Goal: Task Accomplishment & Management: Manage account settings

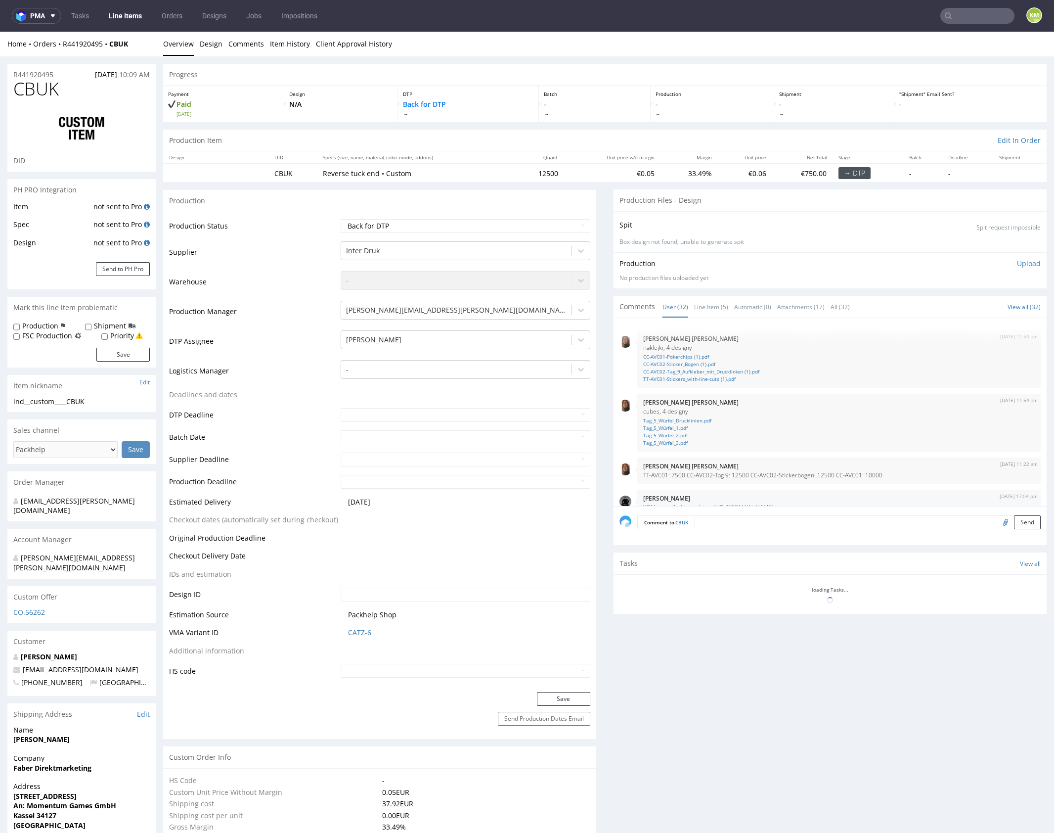
scroll to position [1153, 0]
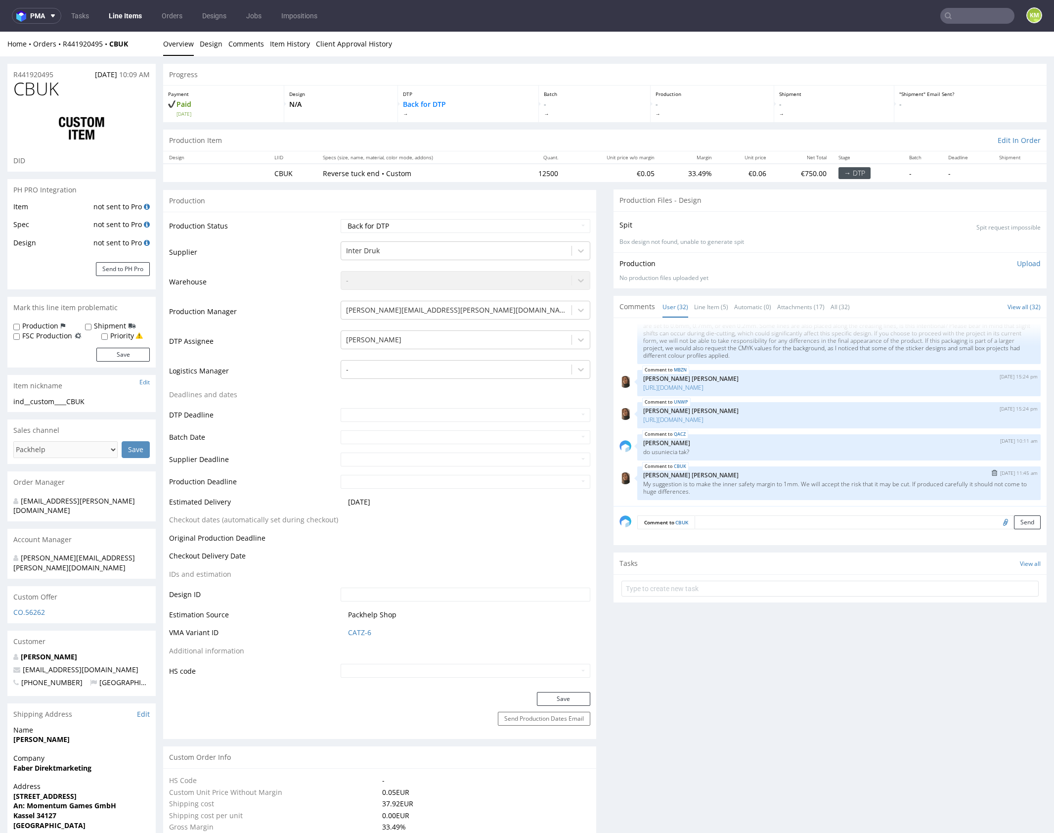
click at [713, 492] on p "My suggestion is to make the inner safety margin to 1mm. We will accept the ris…" at bounding box center [839, 487] width 392 height 15
click at [710, 310] on link "Line Item (5)" at bounding box center [711, 306] width 34 height 21
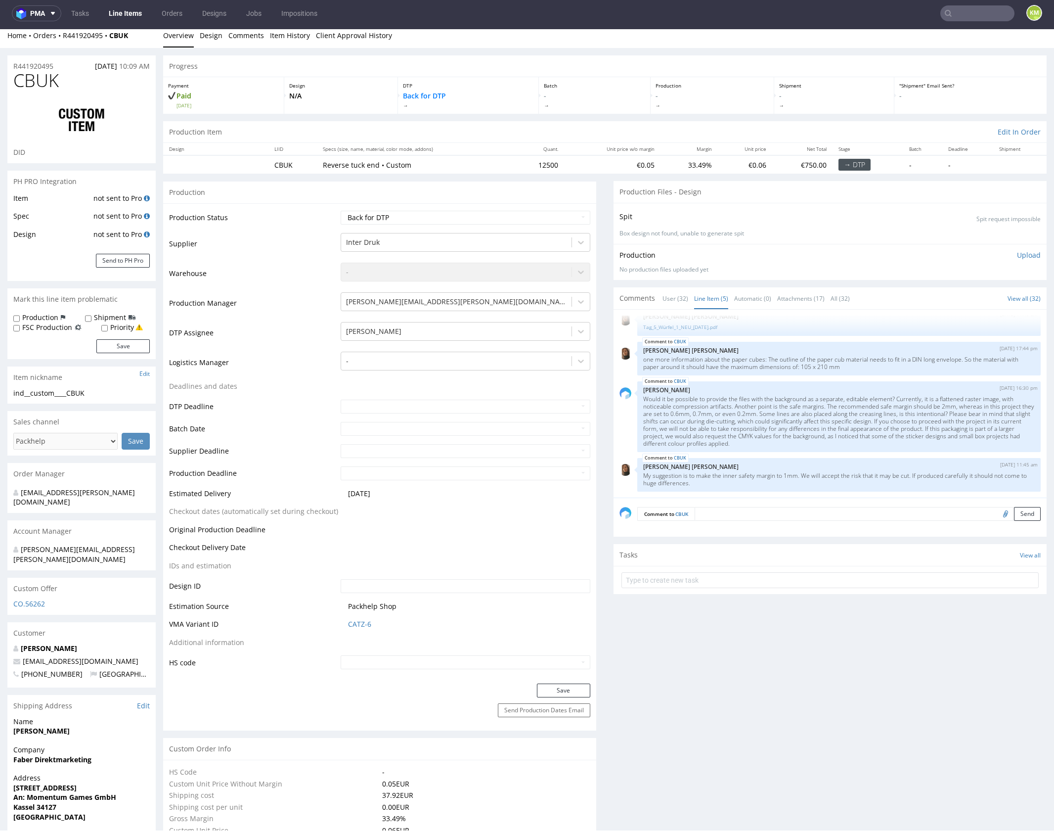
scroll to position [0, 0]
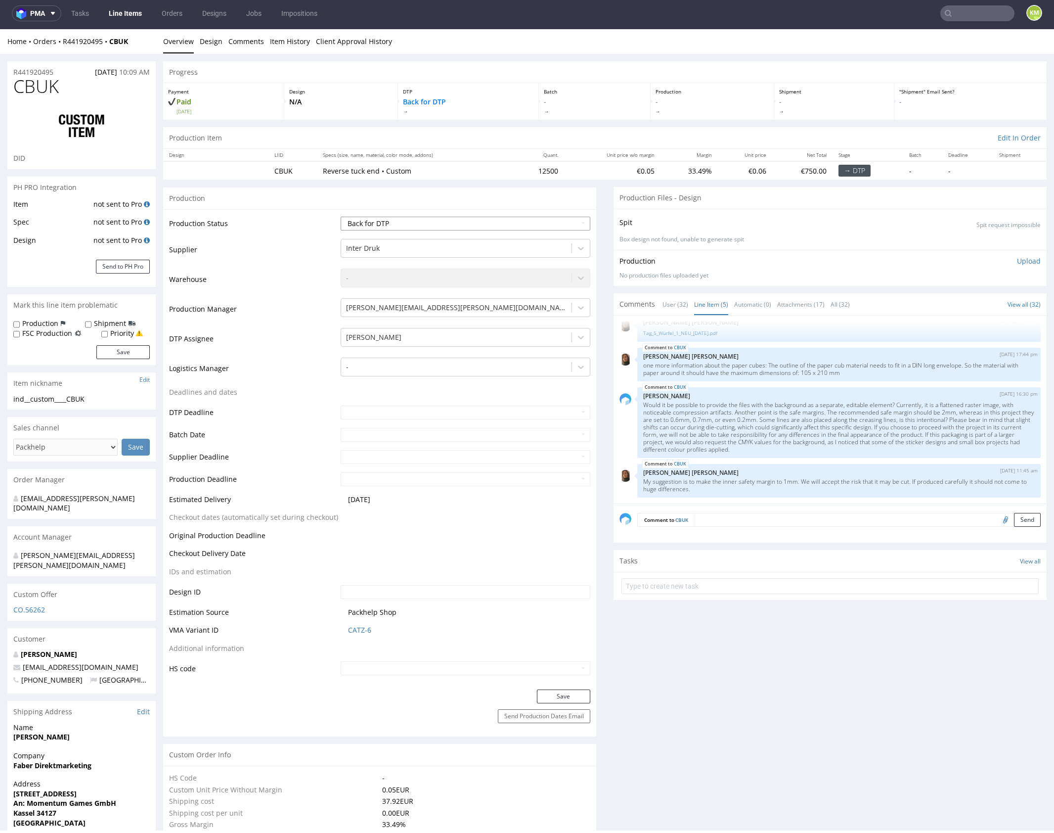
click at [509, 222] on select "Waiting for Artwork Waiting for Diecut Waiting for Mockup Waiting for DTP Waiti…" at bounding box center [466, 224] width 250 height 14
select select "dtp_ca_needed"
click at [341, 217] on select "Waiting for Artwork Waiting for Diecut Waiting for Mockup Waiting for DTP Waiti…" at bounding box center [466, 224] width 250 height 14
click at [544, 702] on button "Save" at bounding box center [563, 696] width 53 height 14
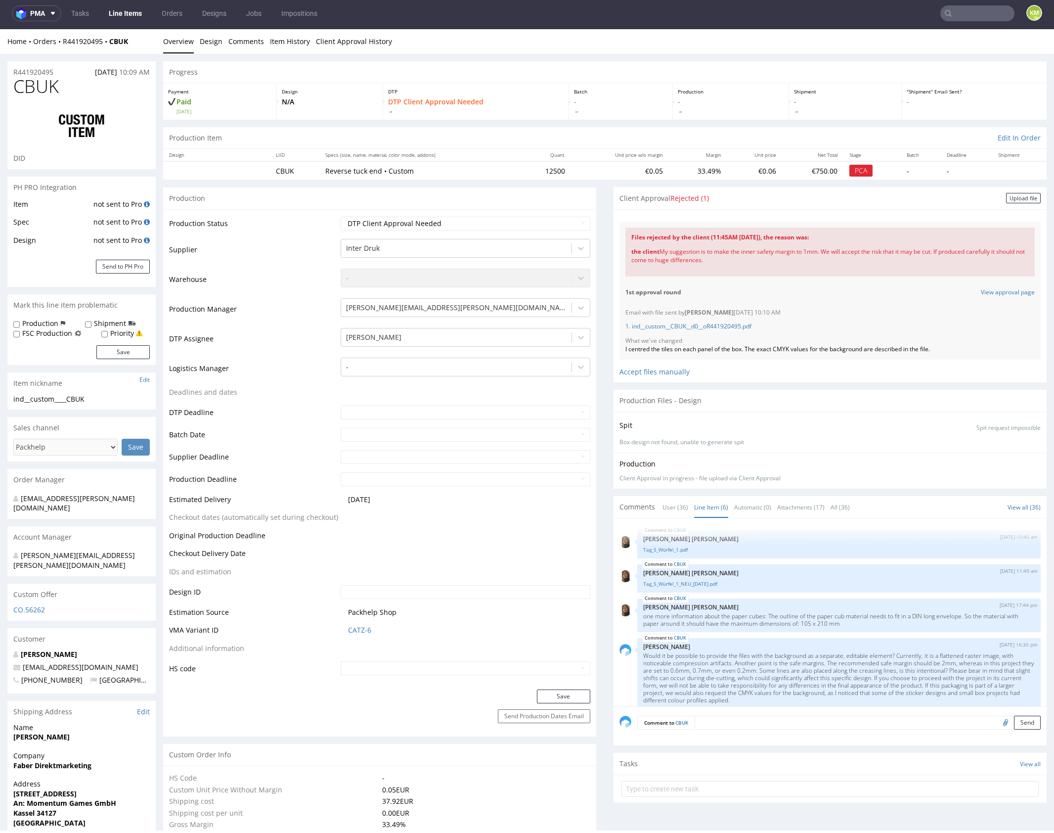
scroll to position [80, 0]
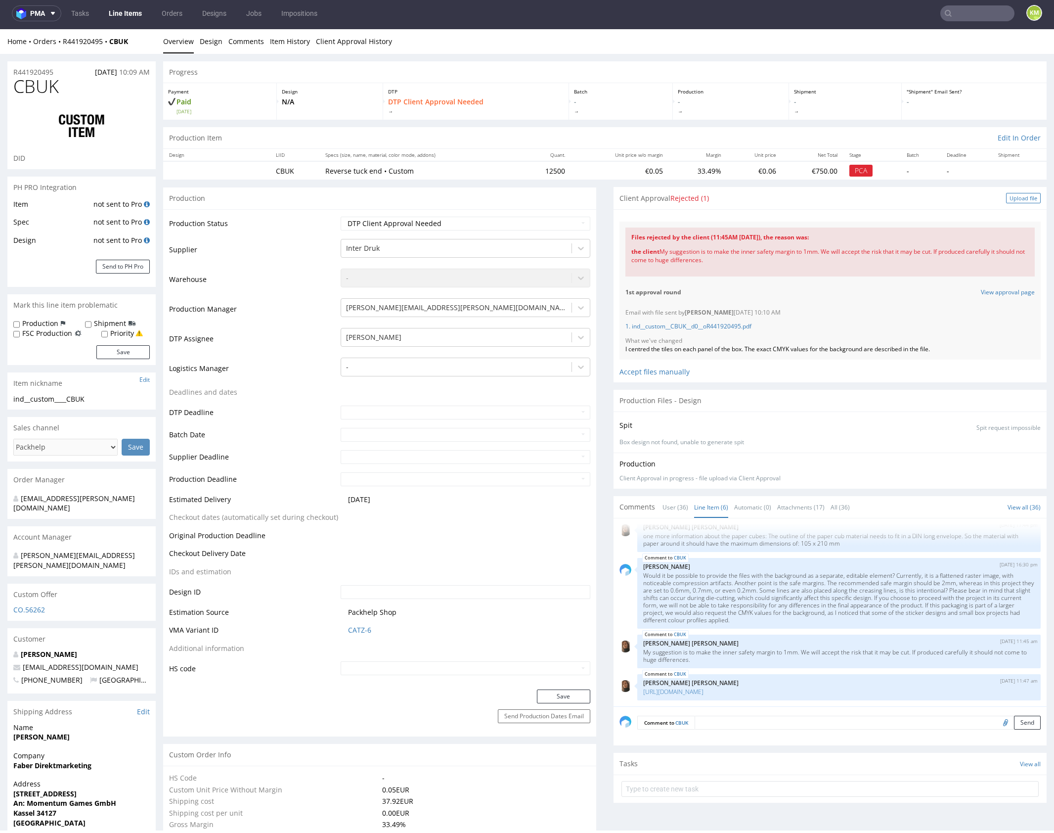
click at [1006, 195] on div "Upload file" at bounding box center [1023, 198] width 35 height 10
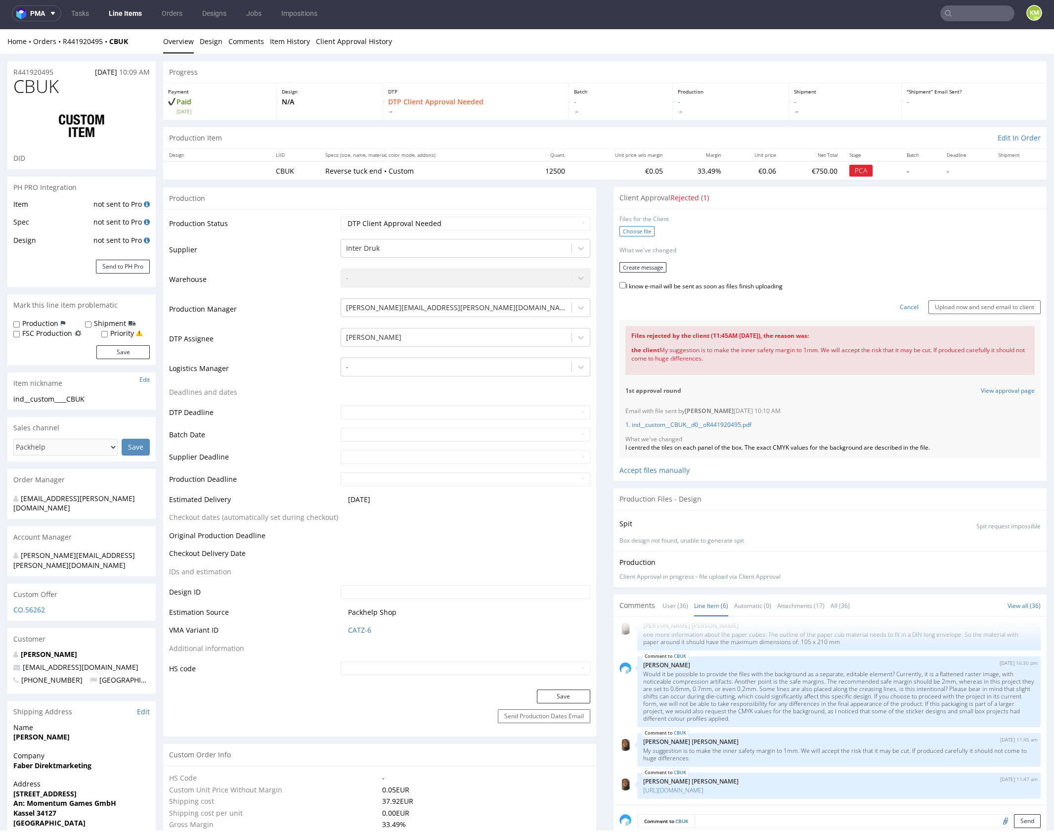
click at [636, 232] on label "Choose file" at bounding box center [637, 231] width 35 height 10
click at [0, 29] on input "Choose file" at bounding box center [0, 29] width 0 height 0
click at [646, 263] on button "Create message" at bounding box center [643, 264] width 47 height 10
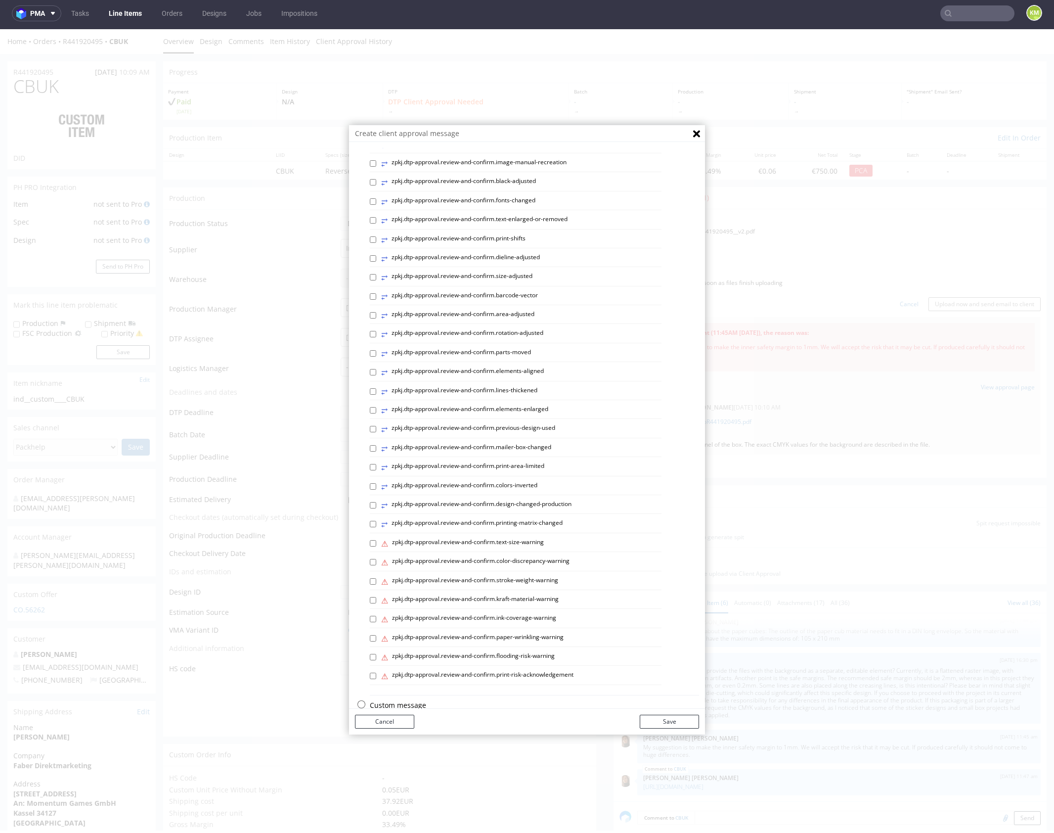
scroll to position [141, 0]
click at [388, 687] on p "Custom message" at bounding box center [534, 688] width 329 height 10
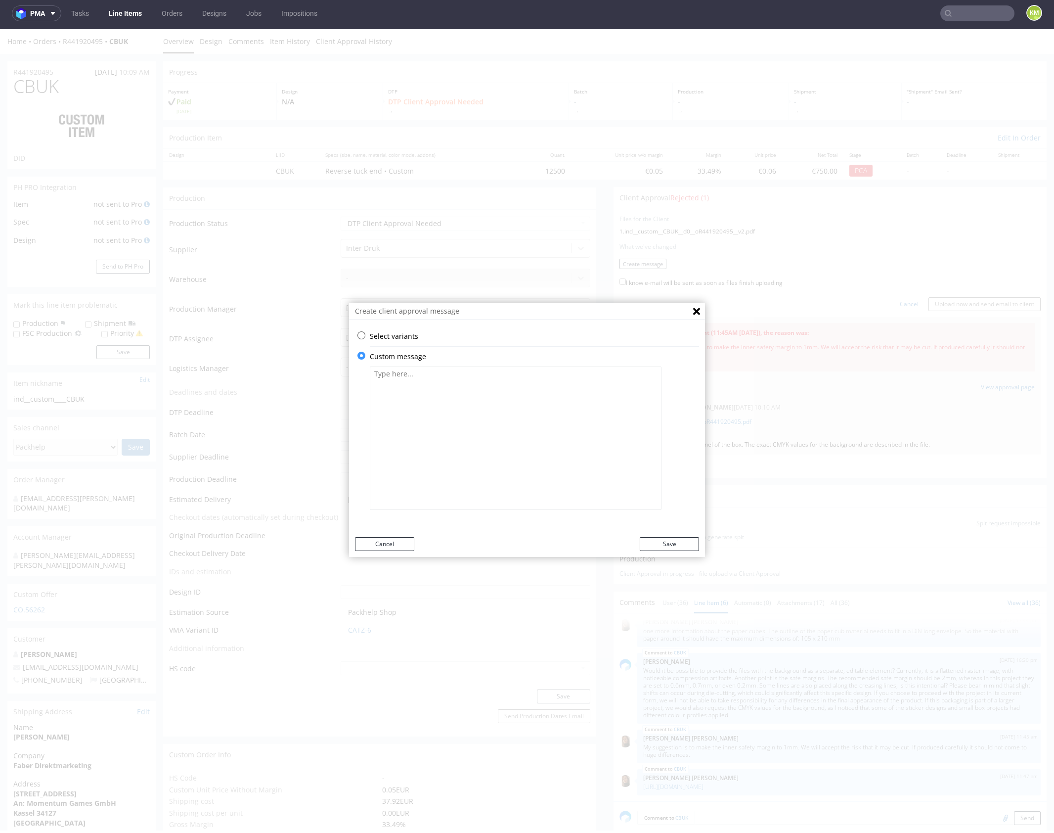
click at [441, 439] on textarea at bounding box center [516, 437] width 292 height 143
paste textarea "The tiles have been rescaled to maintain a 1 mm safe margin."
type textarea "The tiles have been rescaled to maintain a 1 mm safe margin."
click at [667, 546] on button "Save" at bounding box center [669, 544] width 59 height 14
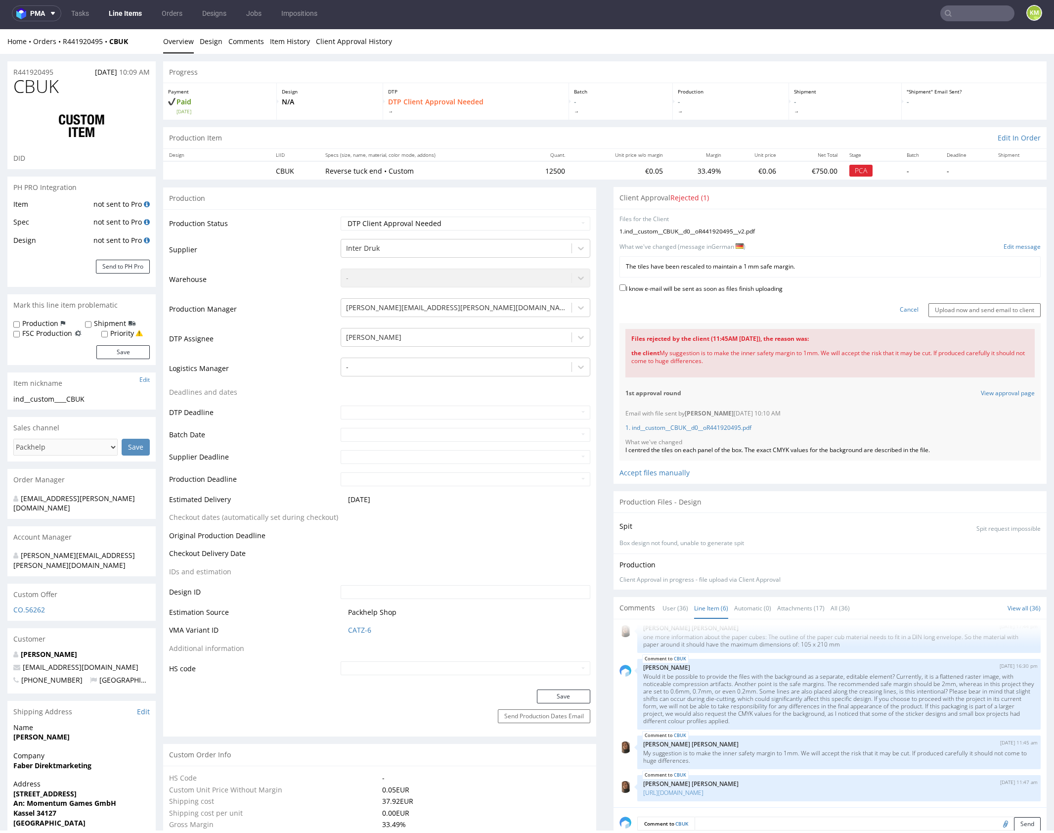
click at [706, 287] on label "I know e-mail will be sent as soon as files finish uploading" at bounding box center [701, 287] width 163 height 11
click at [626, 287] on input "I know e-mail will be sent as soon as files finish uploading" at bounding box center [623, 287] width 6 height 6
checkbox input "true"
click at [939, 311] on input "Upload now and send email to client" at bounding box center [985, 310] width 112 height 14
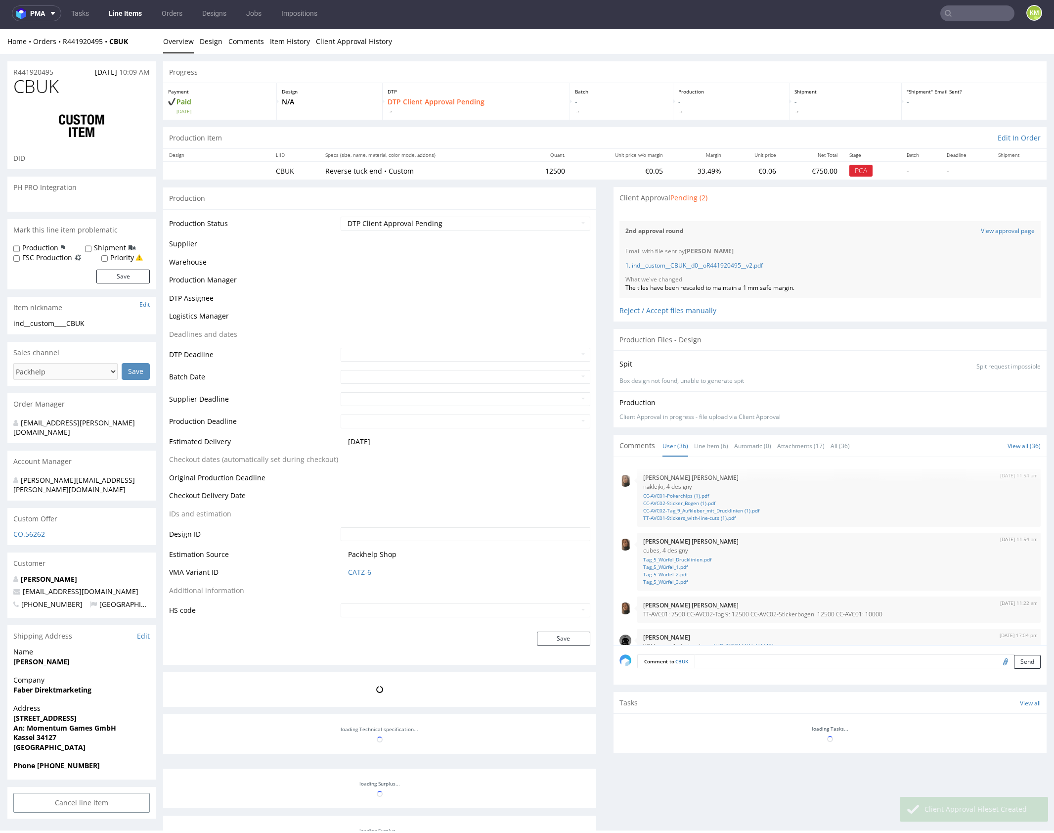
scroll to position [1282, 0]
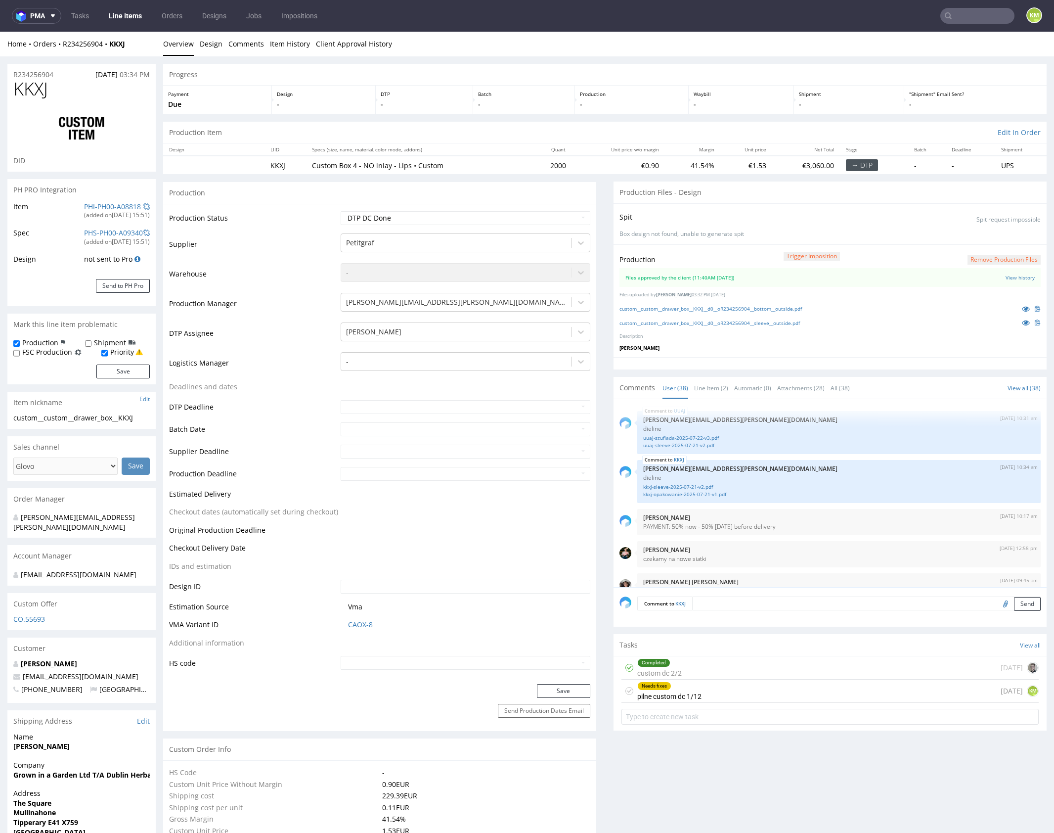
scroll to position [1589, 0]
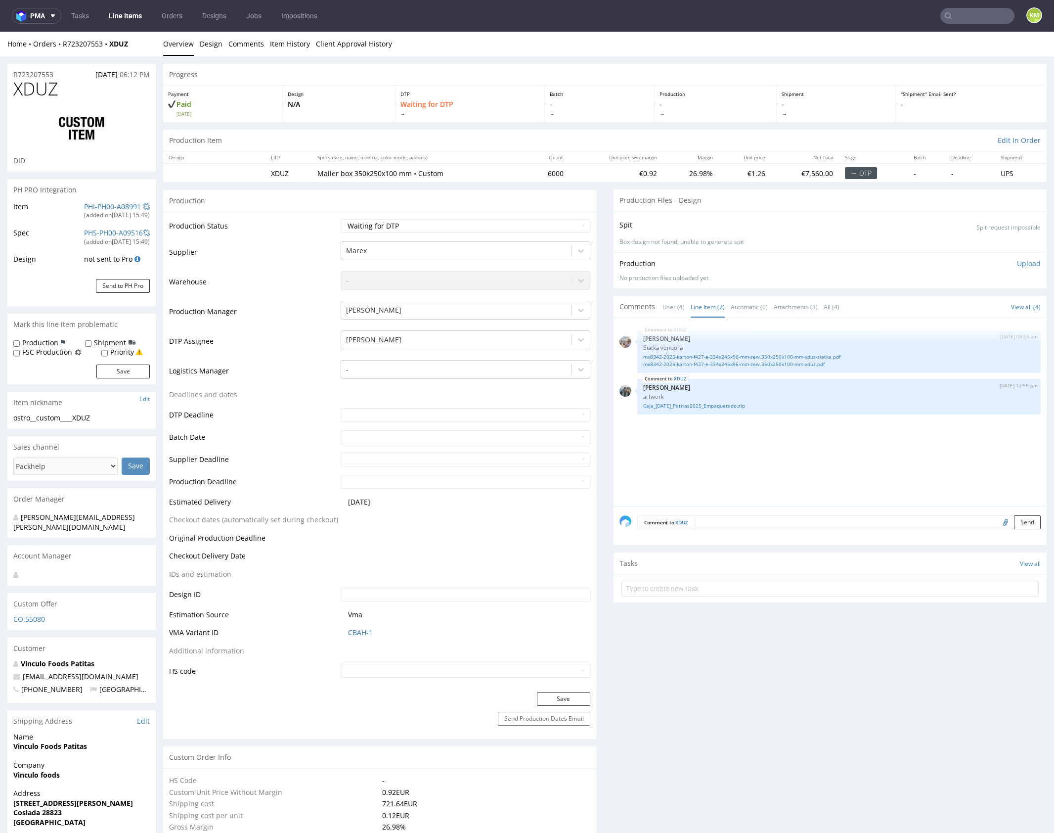
click at [52, 89] on span "XDUZ" at bounding box center [35, 89] width 45 height 20
copy span "XDUZ"
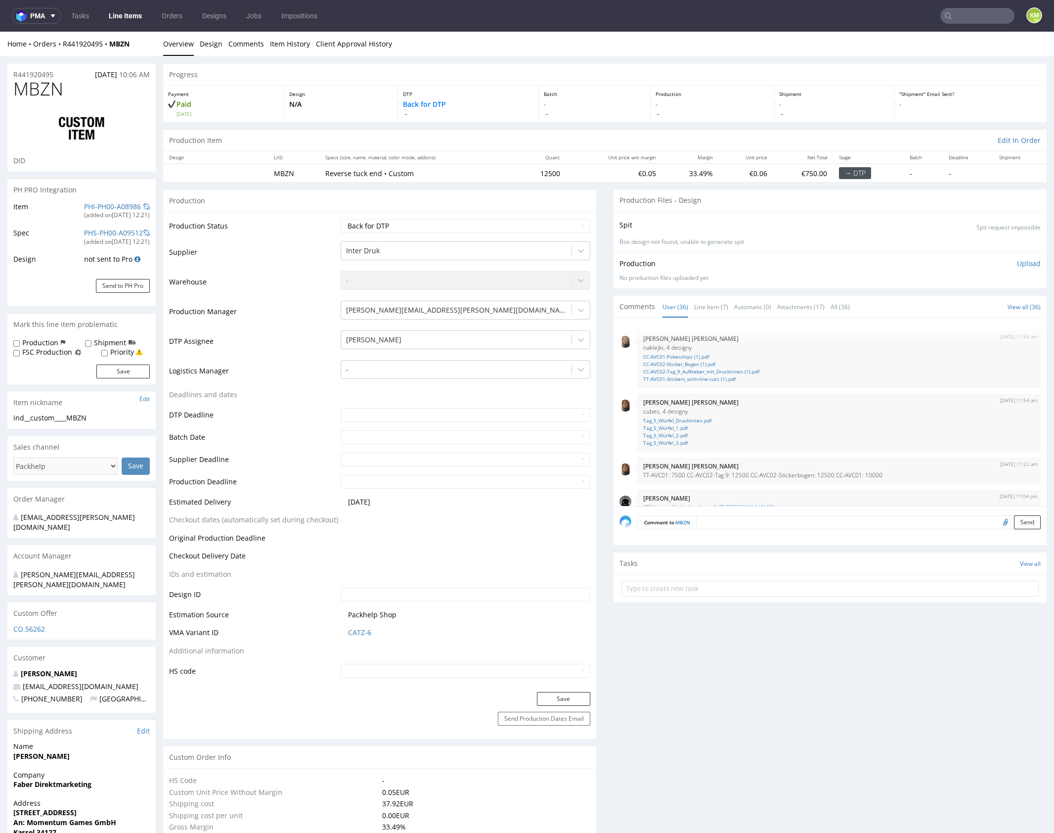
scroll to position [1282, 0]
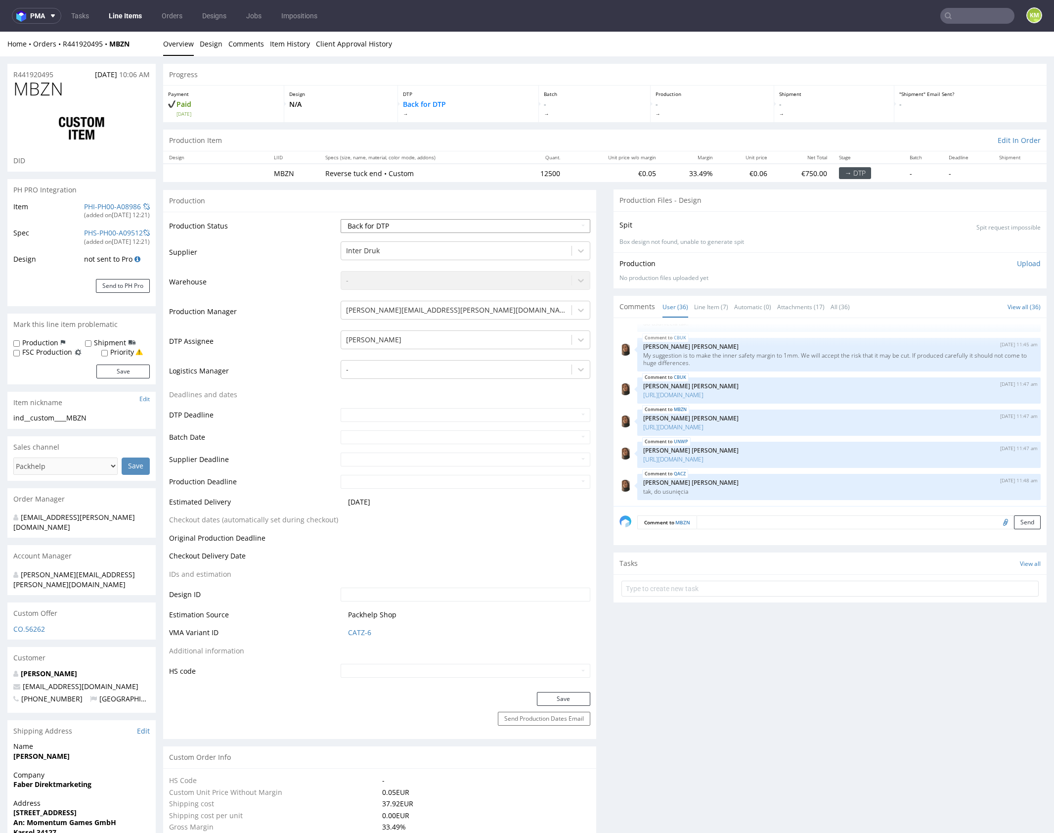
click at [539, 229] on select "Waiting for Artwork Waiting for Diecut Waiting for Mockup Waiting for DTP Waiti…" at bounding box center [466, 226] width 250 height 14
select select "dtp_ca_needed"
click at [341, 219] on select "Waiting for Artwork Waiting for Diecut Waiting for Mockup Waiting for DTP Waiti…" at bounding box center [466, 226] width 250 height 14
click at [573, 698] on button "Save" at bounding box center [563, 699] width 53 height 14
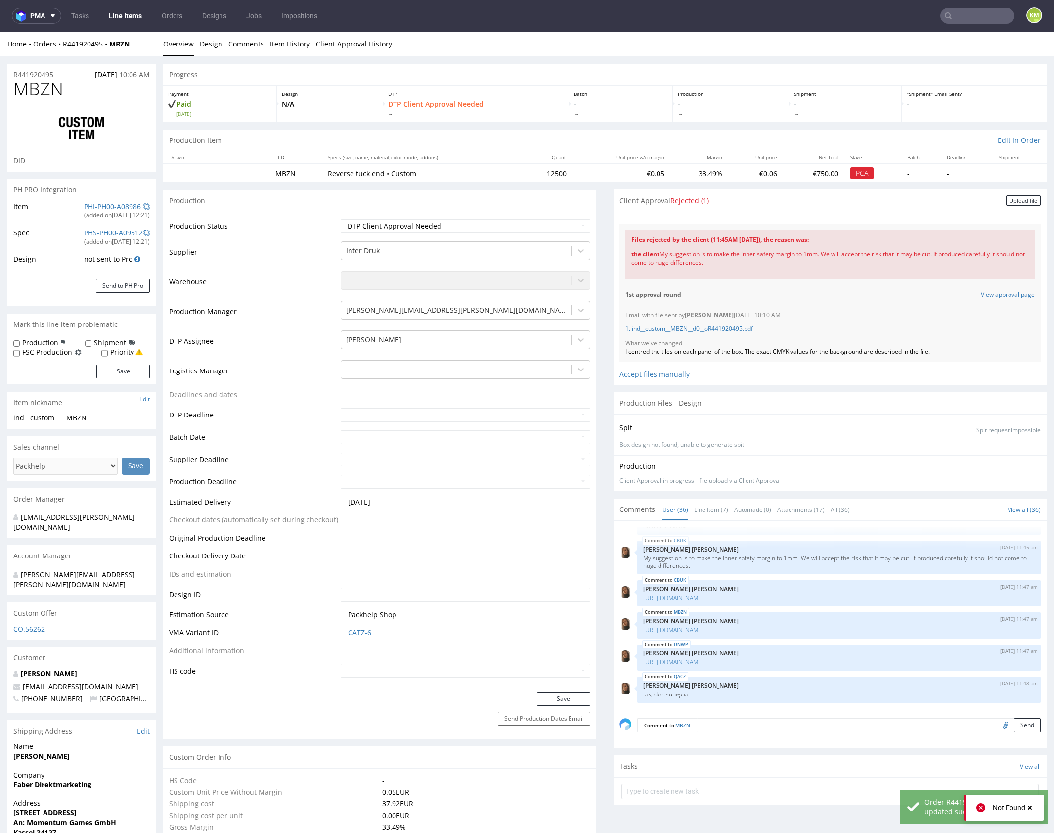
drag, startPoint x: 1009, startPoint y: 200, endPoint x: 995, endPoint y: 205, distance: 14.7
click at [1008, 200] on div "Upload file" at bounding box center [1023, 200] width 35 height 10
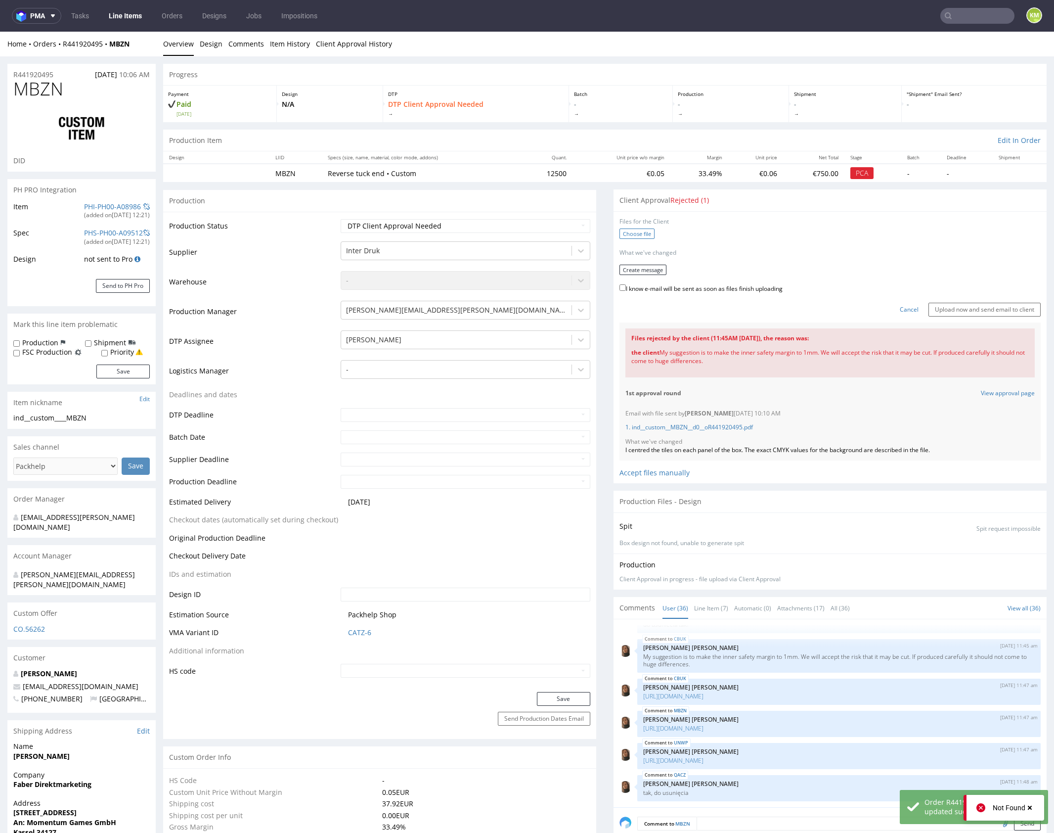
click at [631, 231] on label "Choose file" at bounding box center [637, 233] width 35 height 10
click at [0, 32] on input "Choose file" at bounding box center [0, 32] width 0 height 0
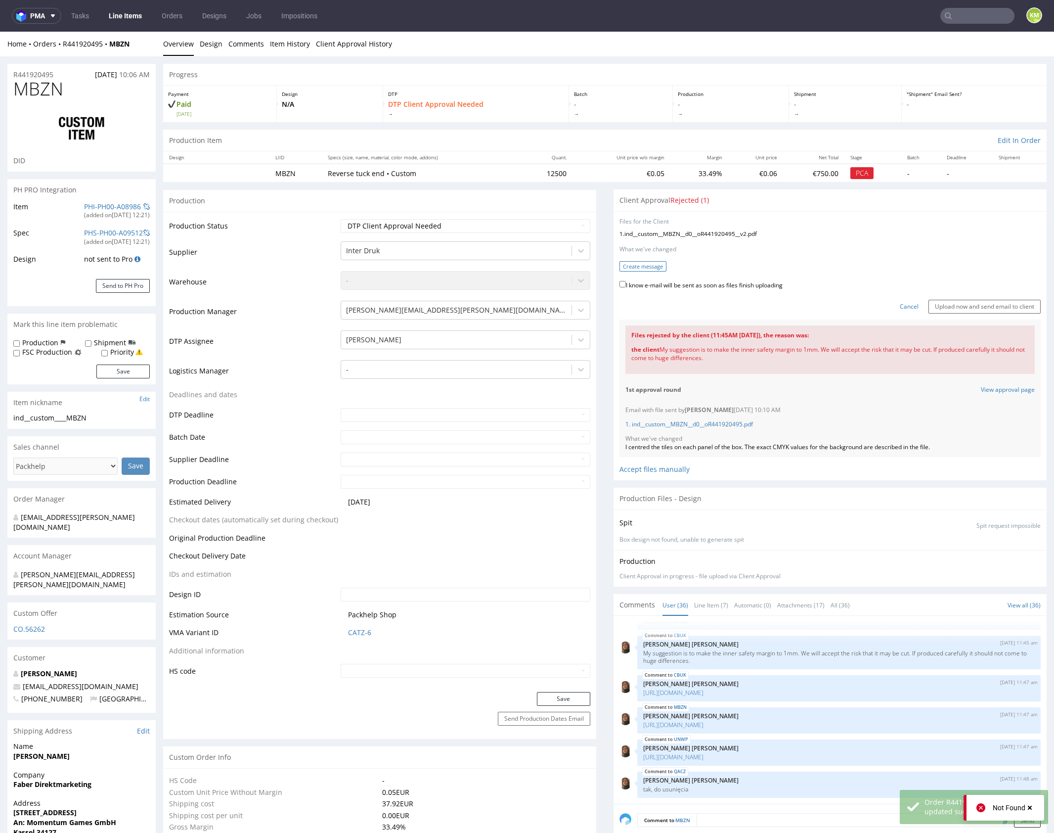
click at [649, 266] on button "Create message" at bounding box center [643, 266] width 47 height 10
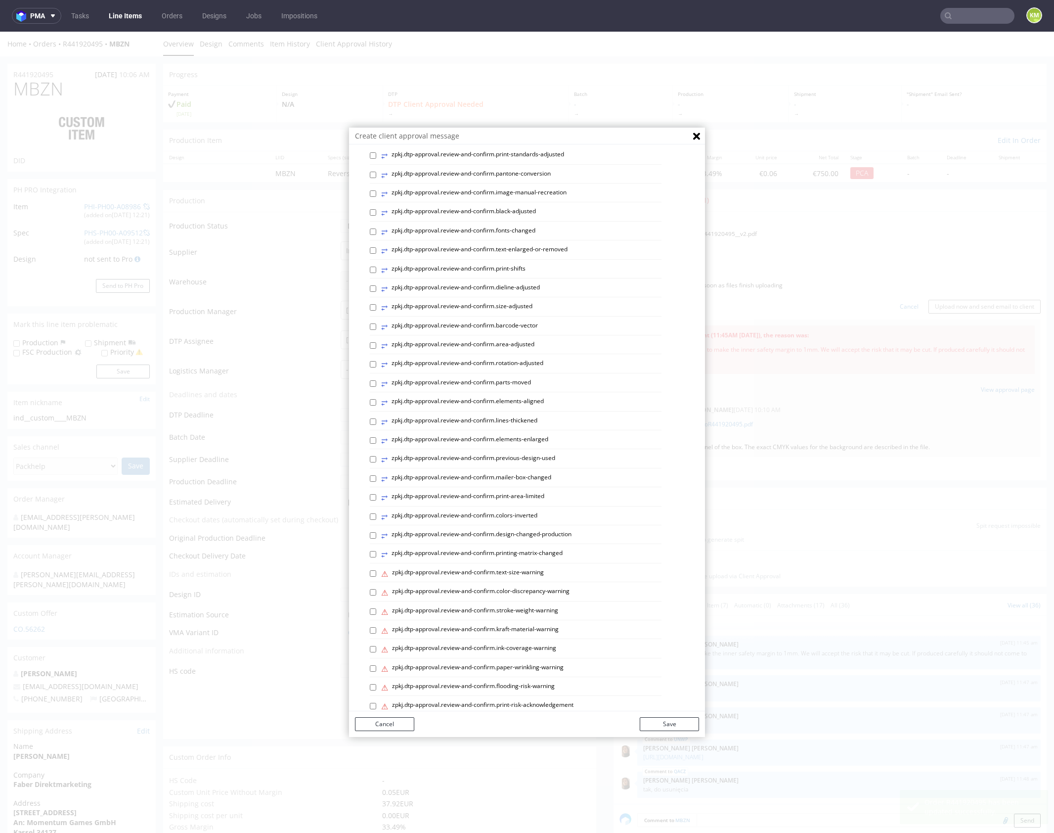
scroll to position [141, 0]
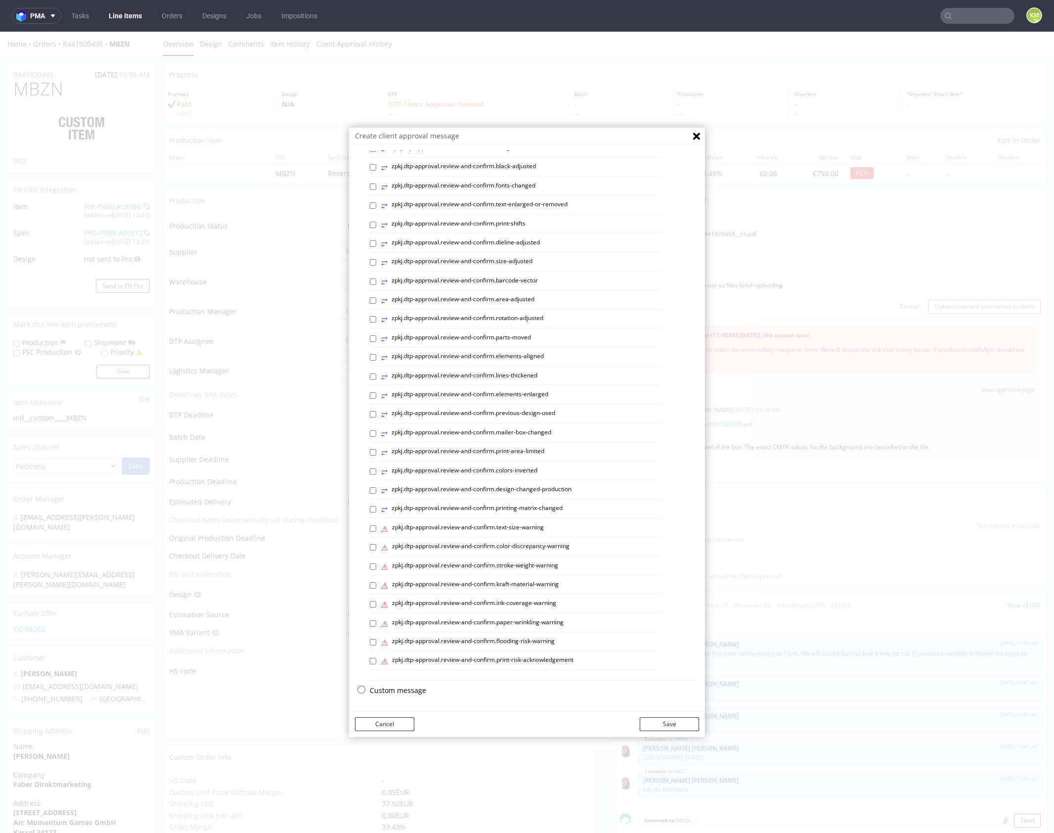
click at [403, 698] on div "Custom message" at bounding box center [534, 692] width 329 height 15
click at [403, 690] on p "Custom message" at bounding box center [534, 690] width 329 height 10
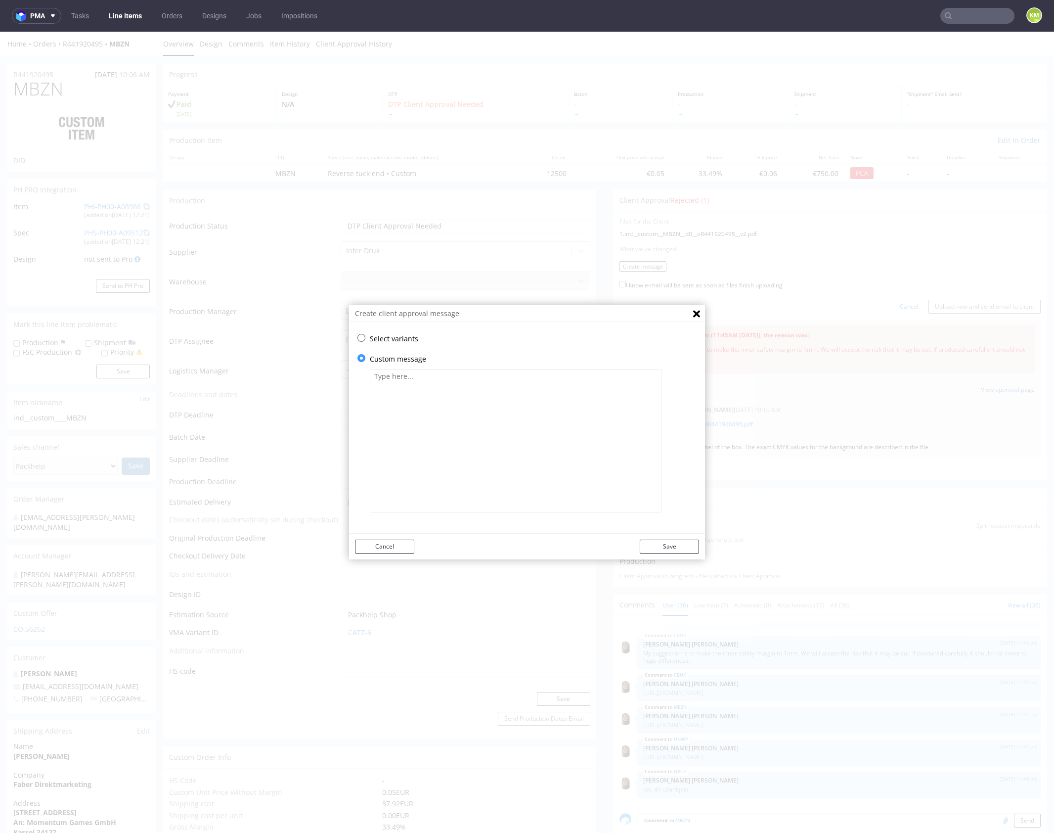
click at [459, 481] on textarea at bounding box center [516, 440] width 292 height 143
paste textarea "The tiles have been rescaled to maintain a 1 mm safe margin."
type textarea "The tiles have been rescaled to maintain a 1 mm safe margin."
click at [649, 546] on button "Save" at bounding box center [669, 546] width 59 height 14
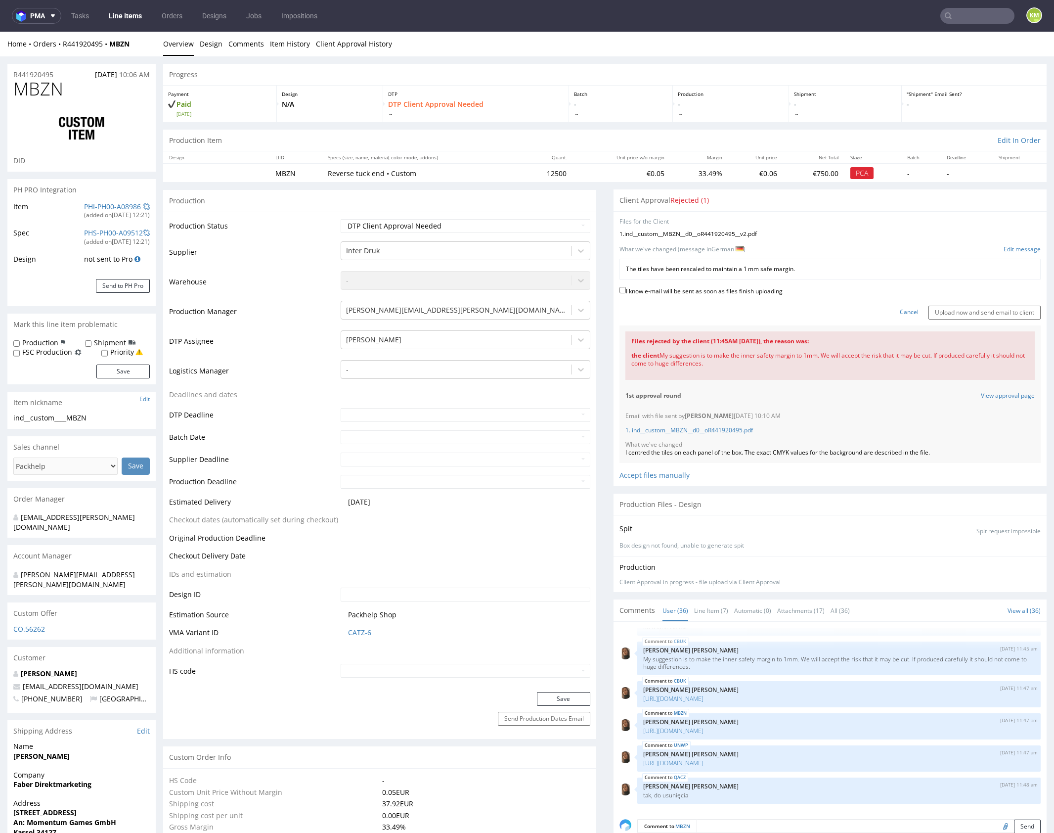
drag, startPoint x: 684, startPoint y: 291, endPoint x: 698, endPoint y: 291, distance: 14.3
click at [684, 291] on label "I know e-mail will be sent as soon as files finish uploading" at bounding box center [701, 290] width 163 height 11
click at [626, 291] on input "I know e-mail will be sent as soon as files finish uploading" at bounding box center [623, 290] width 6 height 6
checkbox input "true"
click at [950, 310] on input "Upload now and send email to client" at bounding box center [985, 313] width 112 height 14
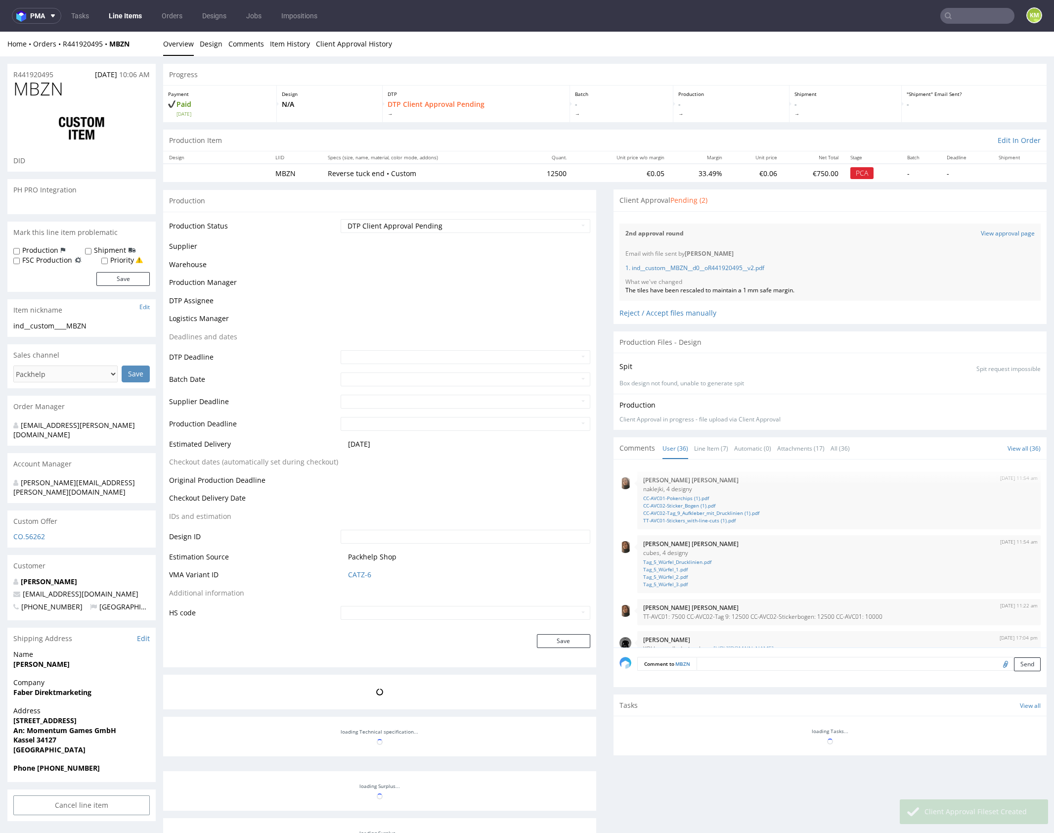
scroll to position [1282, 0]
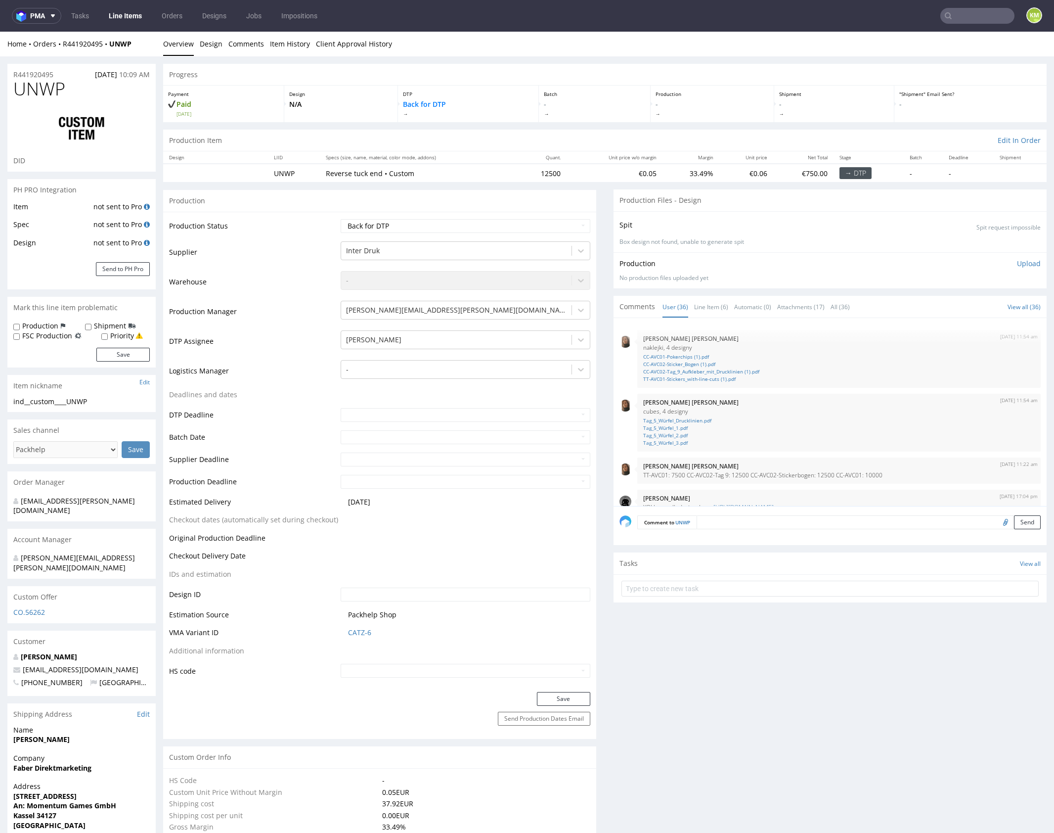
scroll to position [1282, 0]
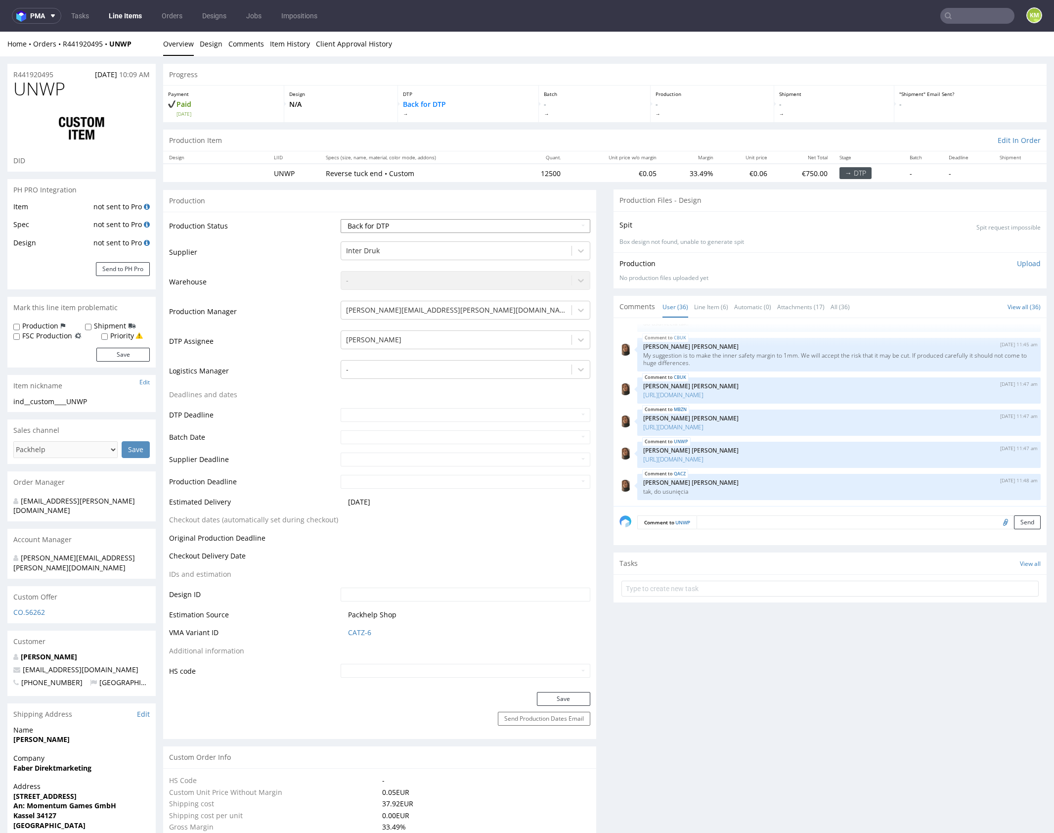
click at [498, 226] on select "Waiting for Artwork Waiting for Diecut Waiting for Mockup Waiting for DTP Waiti…" at bounding box center [466, 226] width 250 height 14
select select "dtp_ca_needed"
click at [341, 219] on select "Waiting for Artwork Waiting for Diecut Waiting for Mockup Waiting for DTP Waiti…" at bounding box center [466, 226] width 250 height 14
click at [575, 697] on button "Save" at bounding box center [563, 699] width 53 height 14
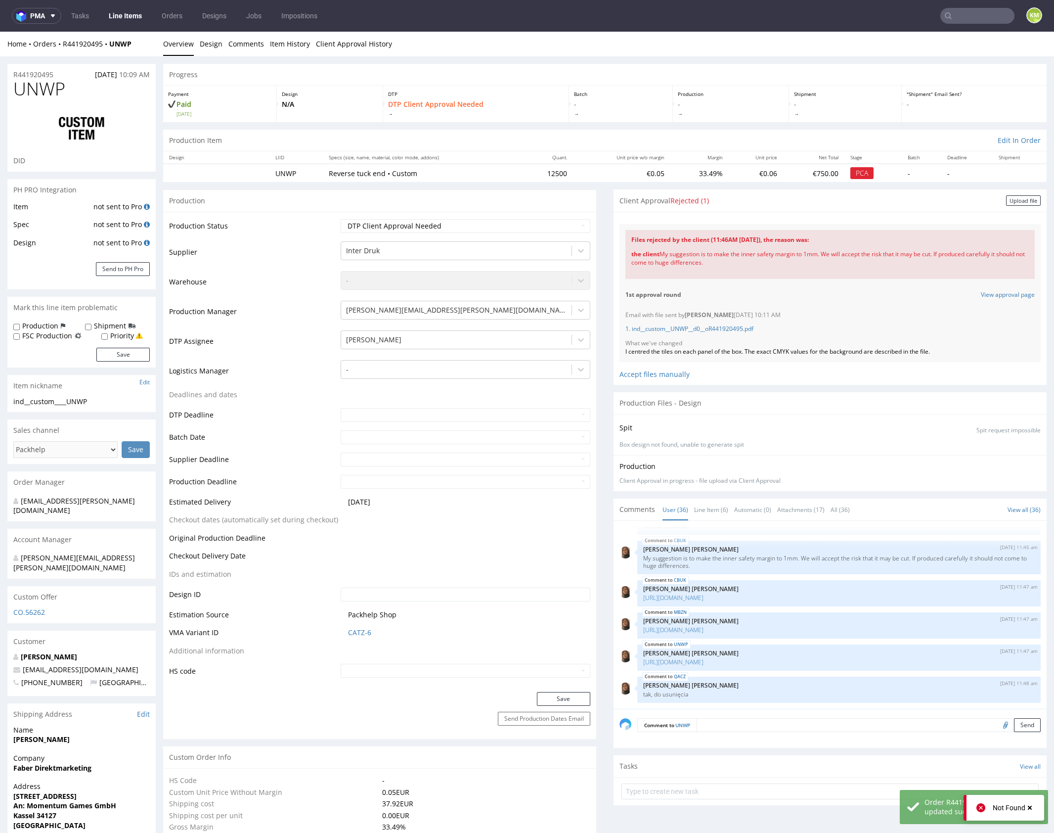
drag, startPoint x: 1006, startPoint y: 200, endPoint x: 775, endPoint y: 234, distance: 233.0
click at [1006, 200] on div "Upload file" at bounding box center [1023, 200] width 35 height 10
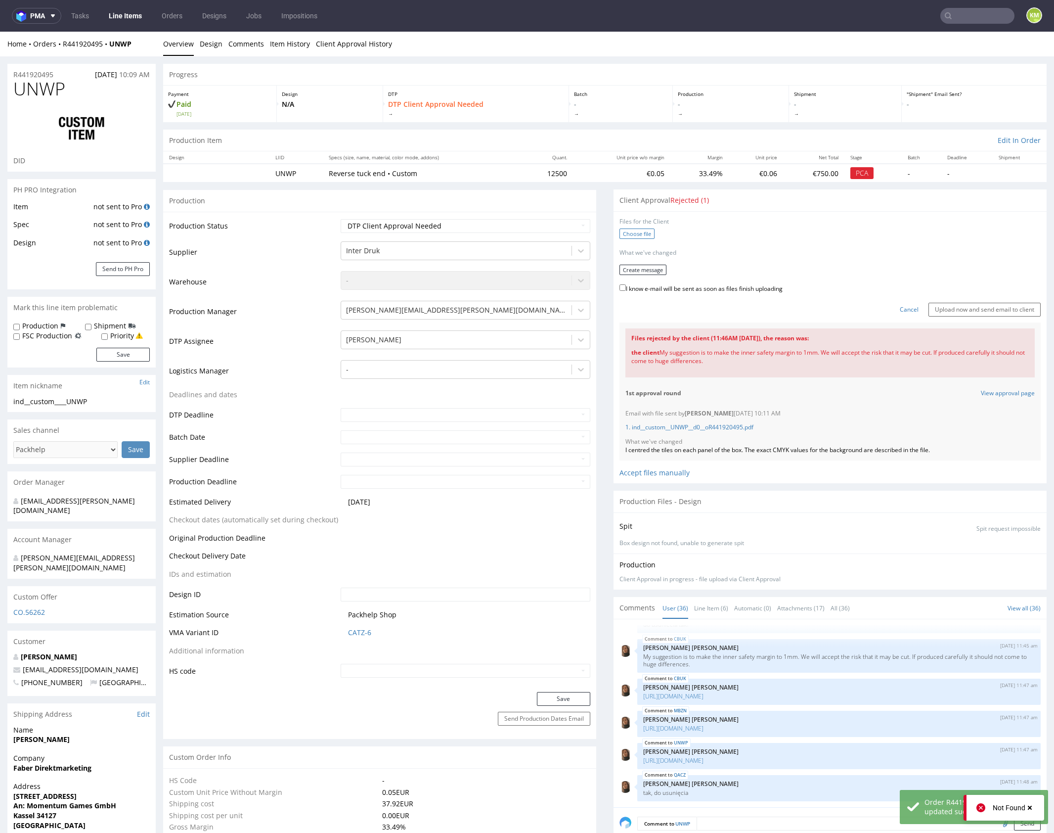
click at [638, 234] on label "Choose file" at bounding box center [637, 233] width 35 height 10
click at [0, 32] on input "Choose file" at bounding box center [0, 32] width 0 height 0
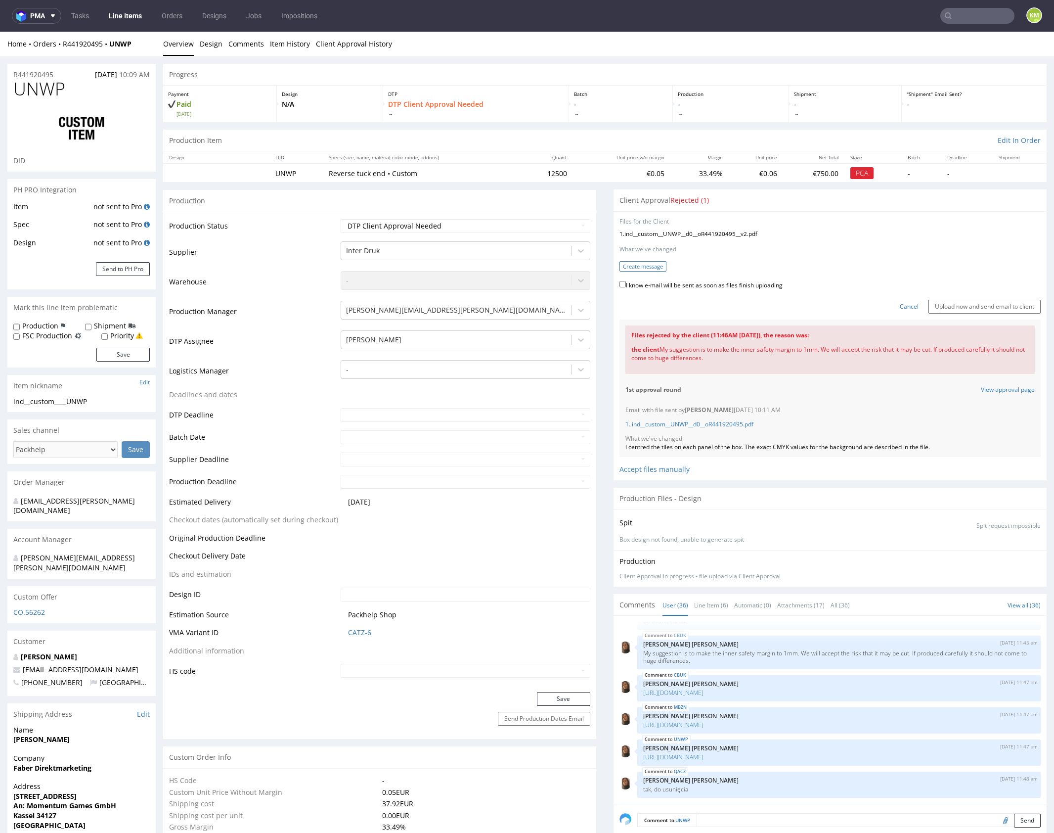
click at [634, 266] on button "Create message" at bounding box center [643, 266] width 47 height 10
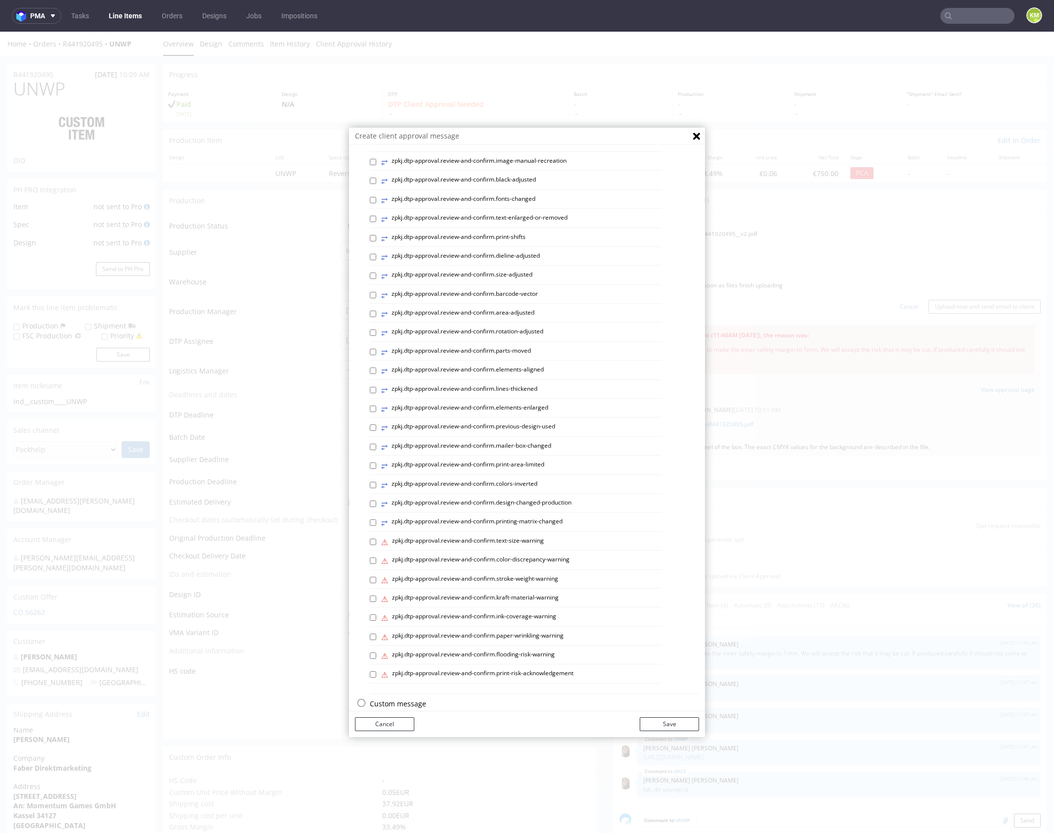
scroll to position [141, 0]
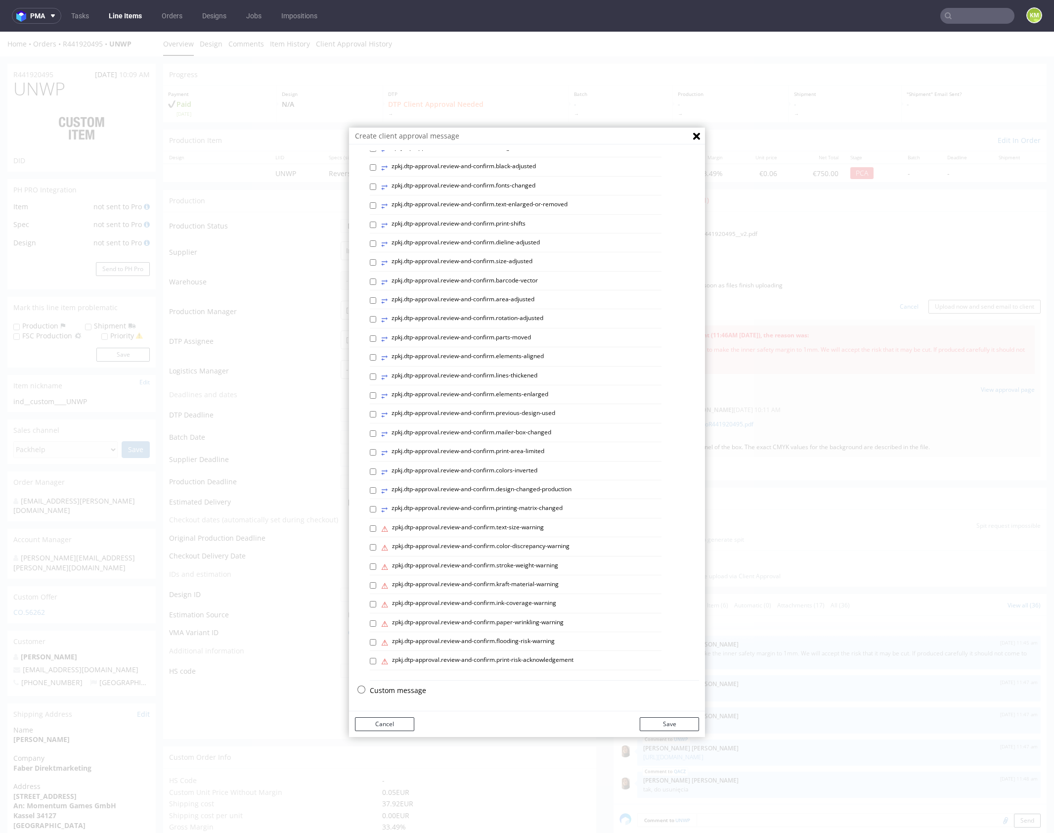
click at [407, 692] on p "Custom message" at bounding box center [534, 690] width 329 height 10
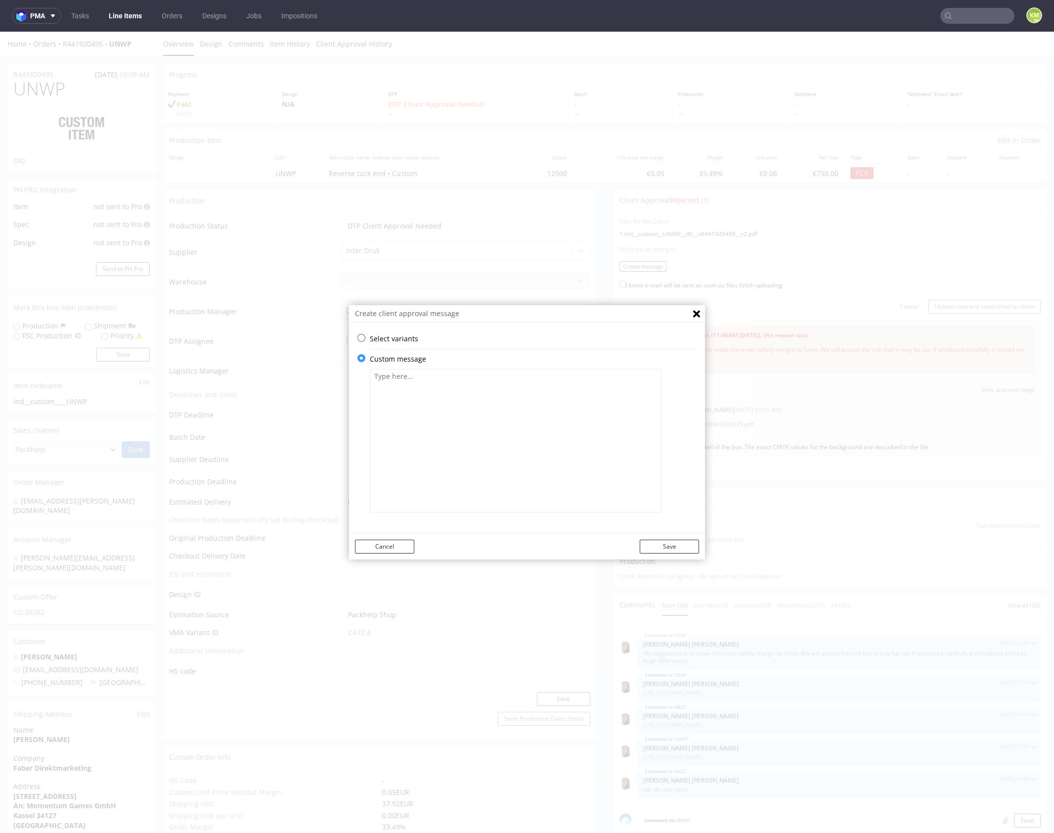
click at [459, 404] on textarea at bounding box center [516, 440] width 292 height 143
paste textarea "The tiles have been rescaled to maintain a 1 mm safe margin."
type textarea "The tiles have been rescaled to maintain a 1 mm safe margin."
click at [685, 546] on button "Save" at bounding box center [669, 546] width 59 height 14
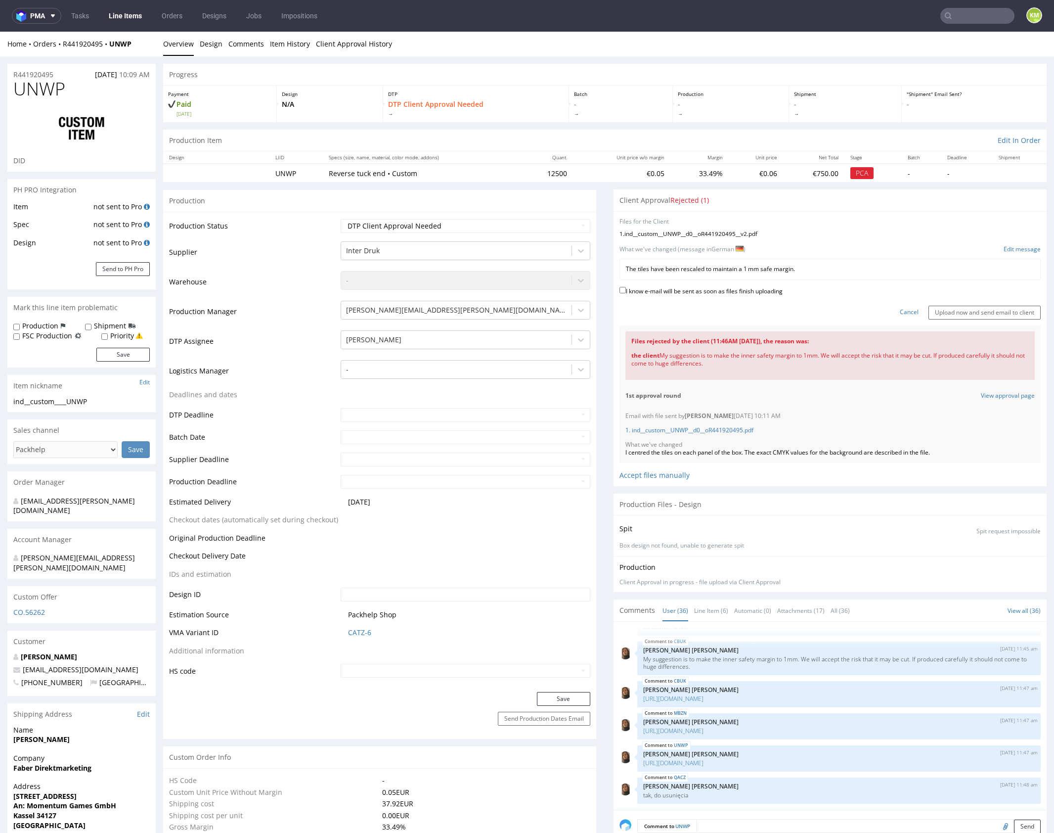
click at [738, 291] on label "I know e-mail will be sent as soon as files finish uploading" at bounding box center [701, 290] width 163 height 11
click at [626, 291] on input "I know e-mail will be sent as soon as files finish uploading" at bounding box center [623, 290] width 6 height 6
checkbox input "true"
click at [948, 308] on input "Upload now and send email to client" at bounding box center [985, 313] width 112 height 14
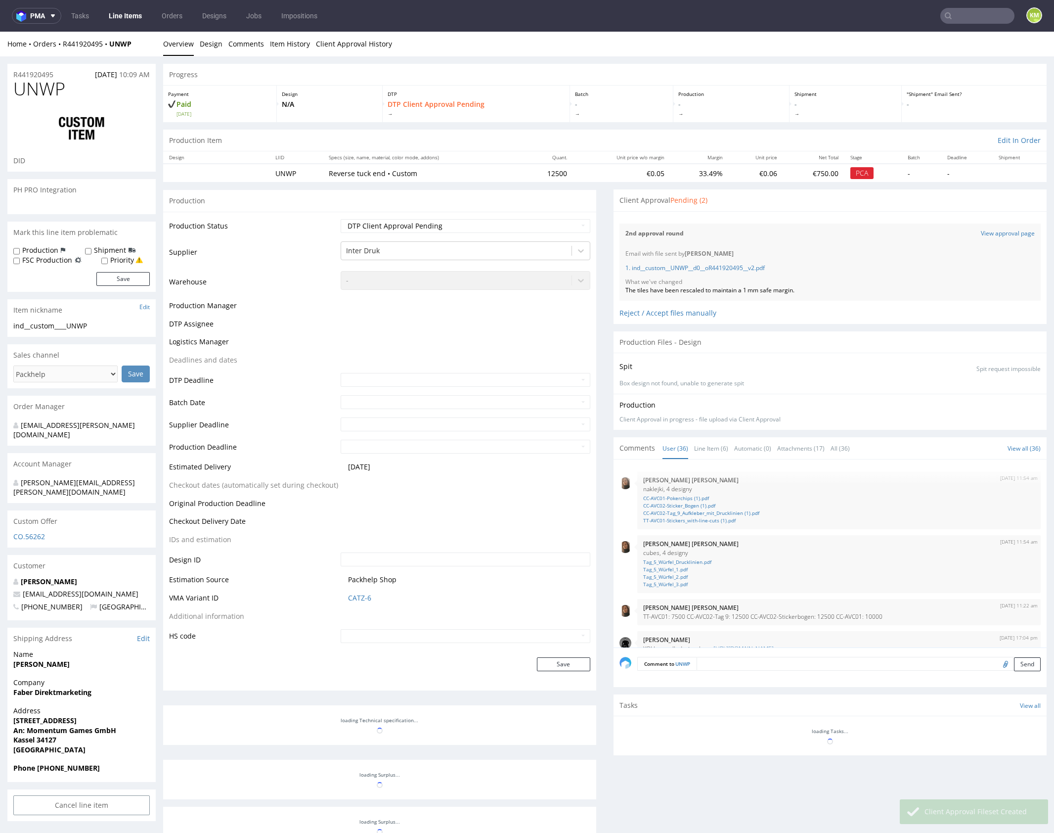
scroll to position [1282, 0]
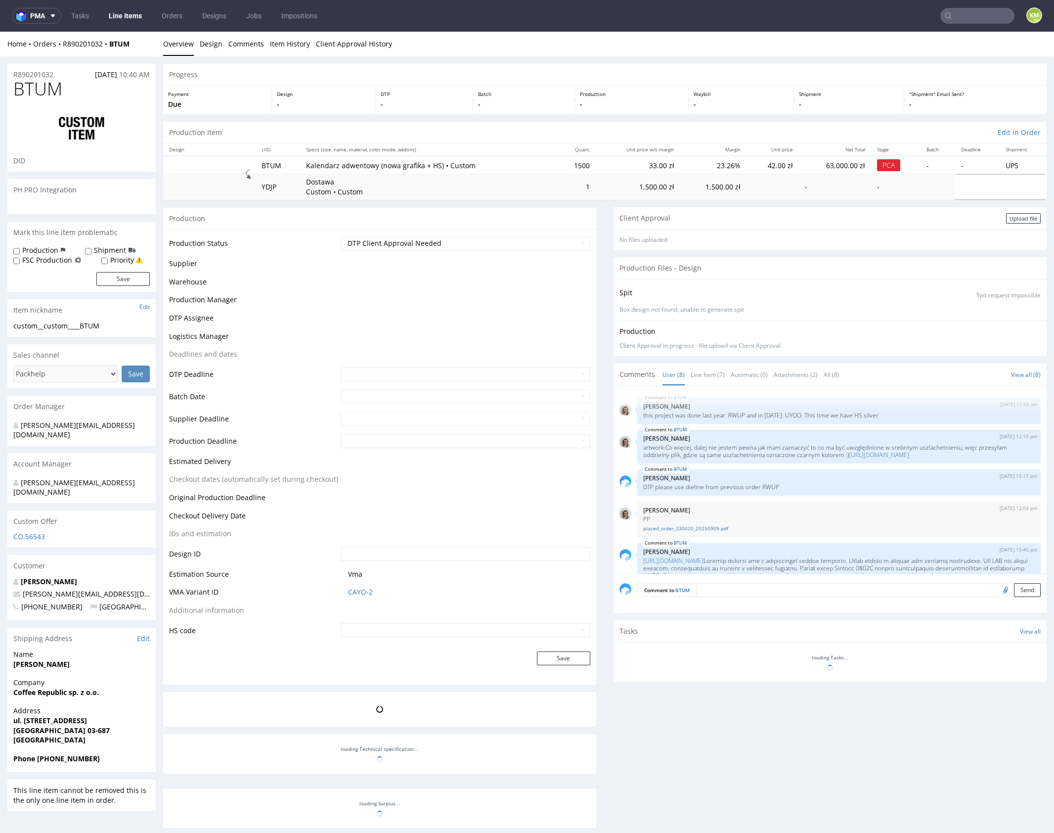
scroll to position [330, 0]
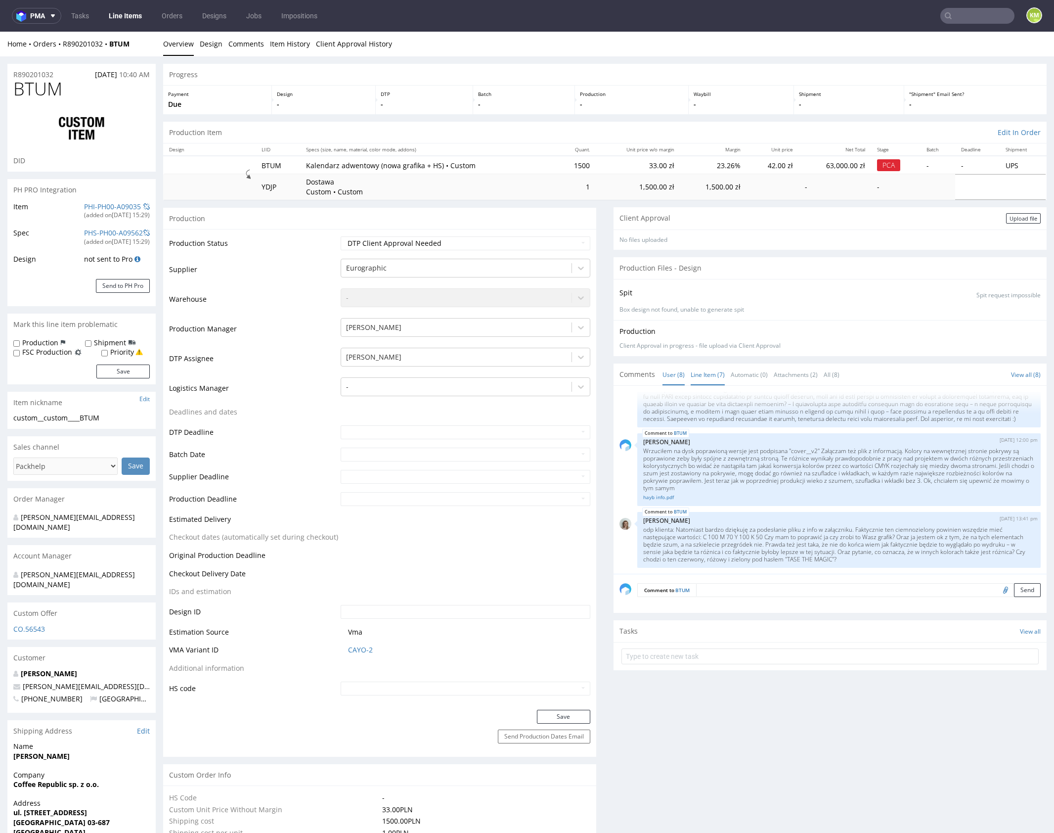
click at [705, 370] on link "Line Item (7)" at bounding box center [708, 374] width 34 height 21
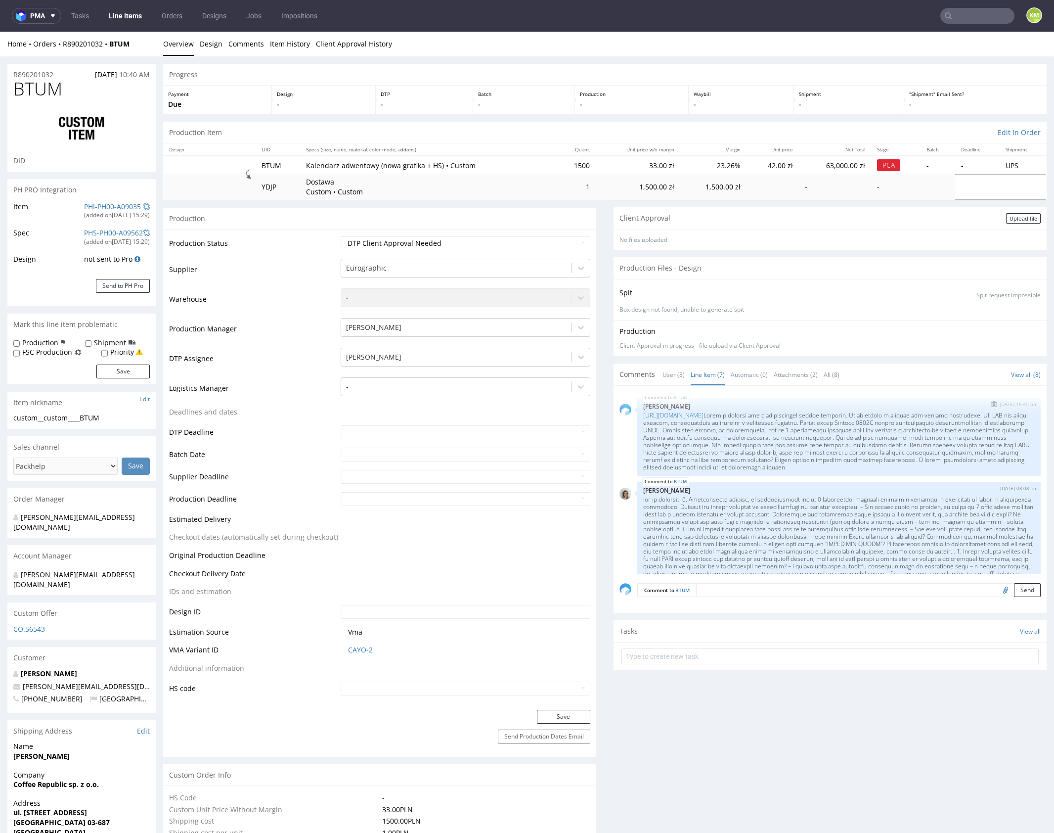
scroll to position [103, 0]
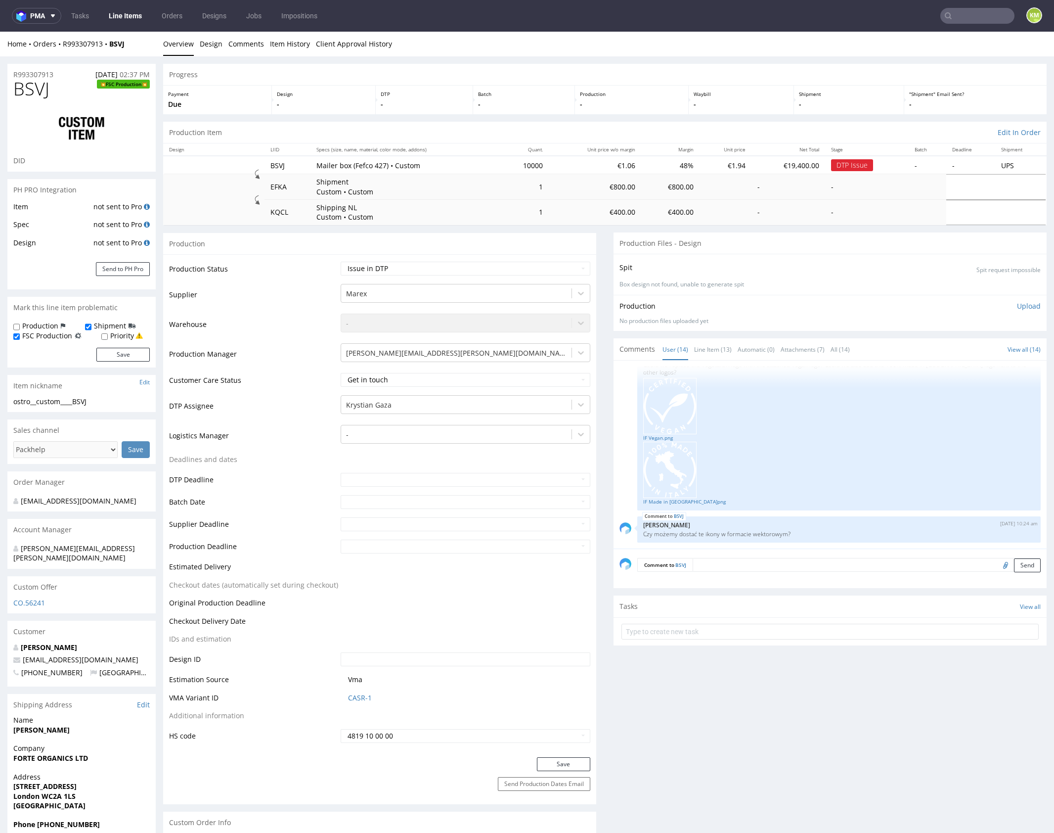
scroll to position [480, 0]
click at [662, 439] on link "IF Vegan.png" at bounding box center [839, 440] width 392 height 7
click at [680, 501] on link "IF Made in [GEOGRAPHIC_DATA]png" at bounding box center [839, 503] width 392 height 7
click at [707, 351] on link "Line Item (13)" at bounding box center [713, 349] width 38 height 21
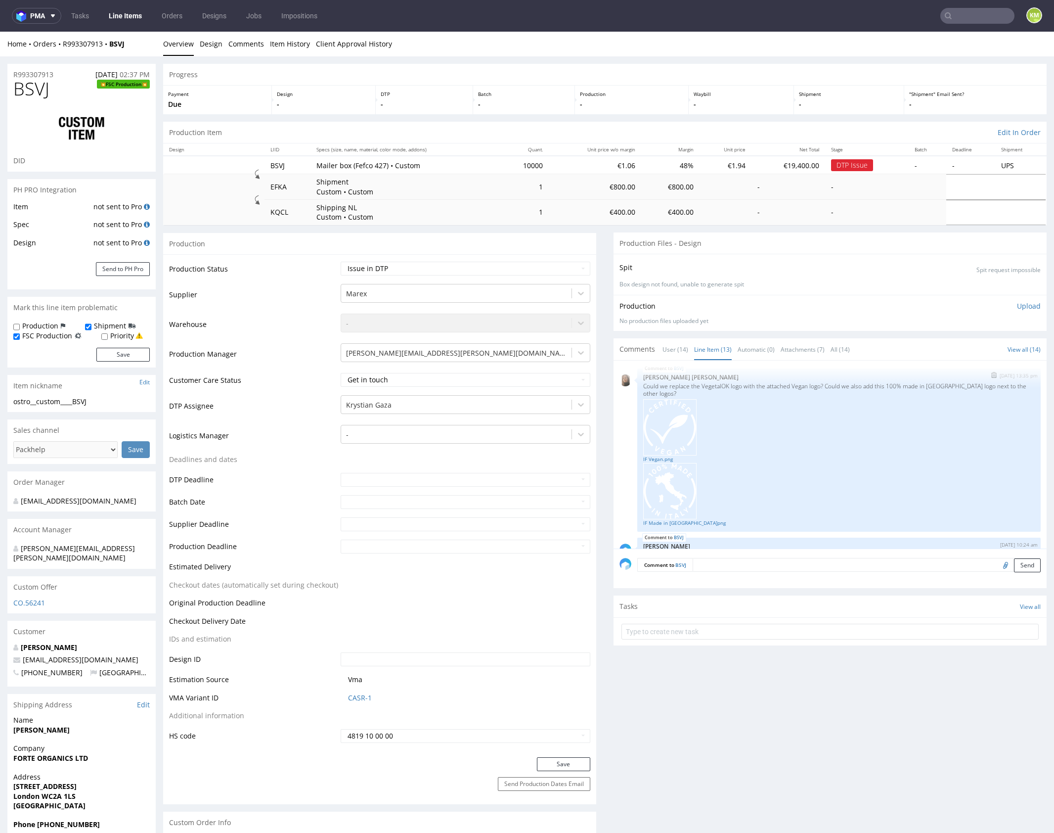
scroll to position [418, 0]
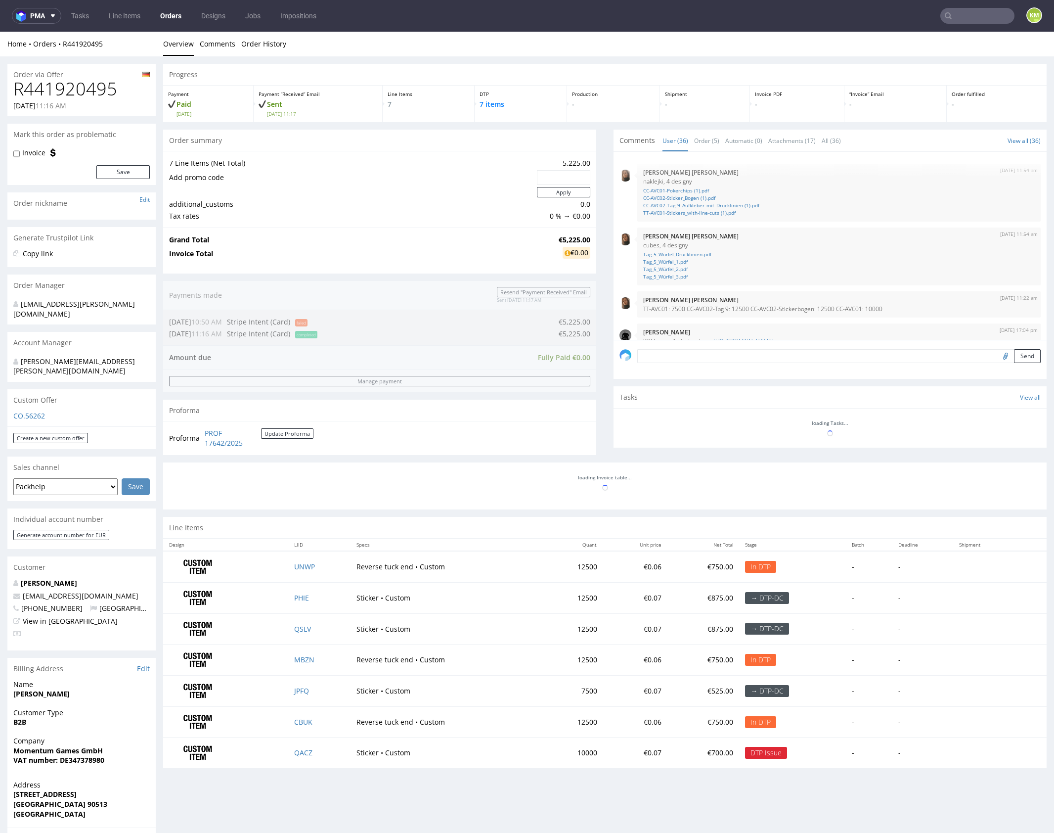
scroll to position [1282, 0]
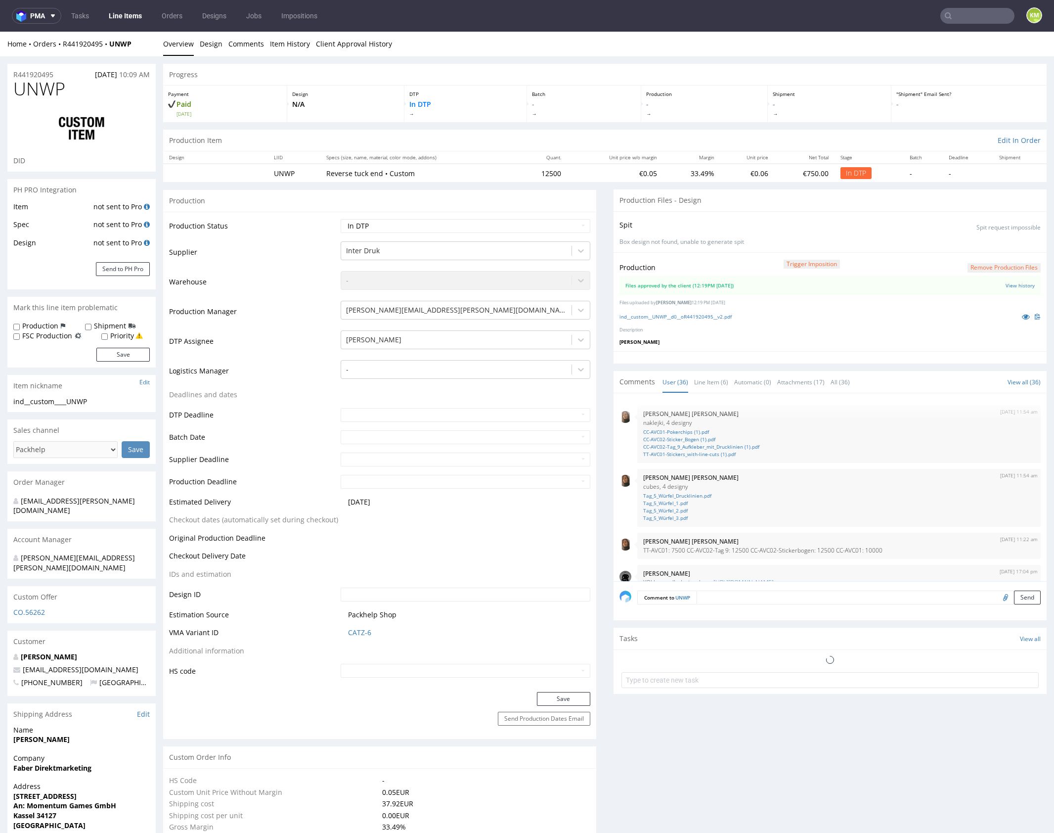
scroll to position [1282, 0]
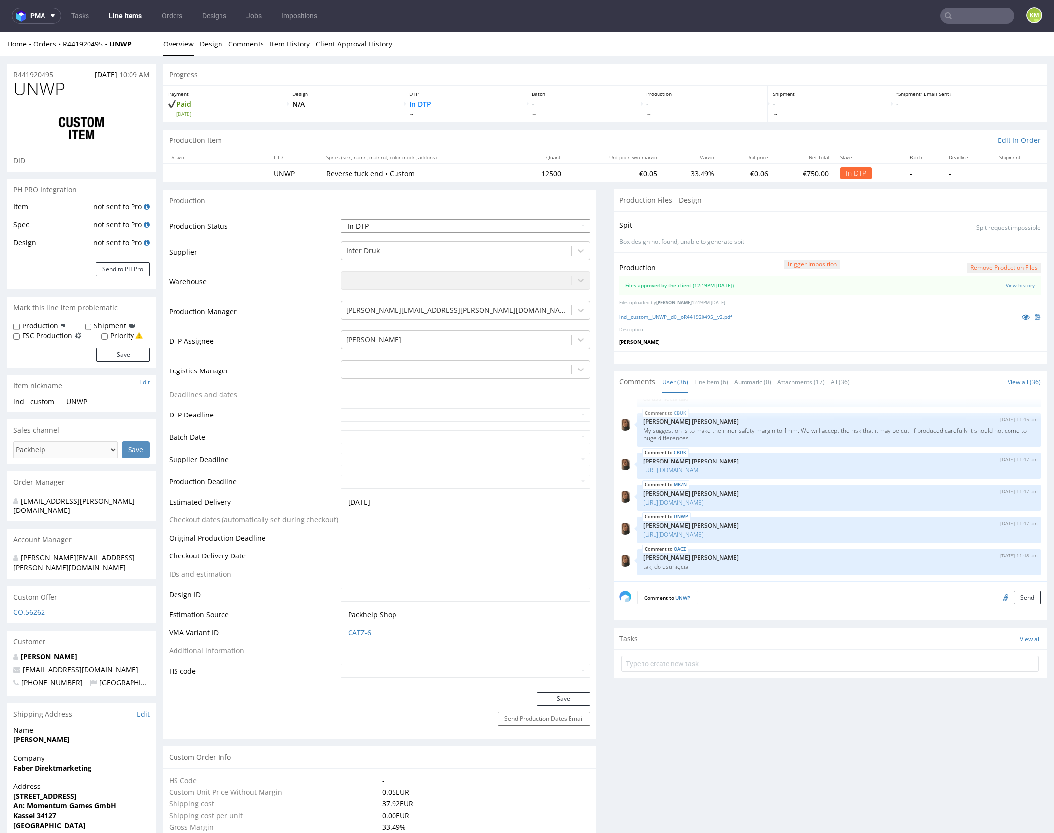
click at [497, 223] on select "Waiting for Artwork Waiting for Diecut Waiting for Mockup Waiting for DTP Waiti…" at bounding box center [466, 226] width 250 height 14
select select "dtp_waiting_for_double_check"
click at [341, 219] on select "Waiting for Artwork Waiting for Diecut Waiting for Mockup Waiting for DTP Waiti…" at bounding box center [466, 226] width 250 height 14
click at [571, 695] on button "Save" at bounding box center [563, 699] width 53 height 14
click at [703, 381] on link "Line Item (6)" at bounding box center [711, 381] width 34 height 21
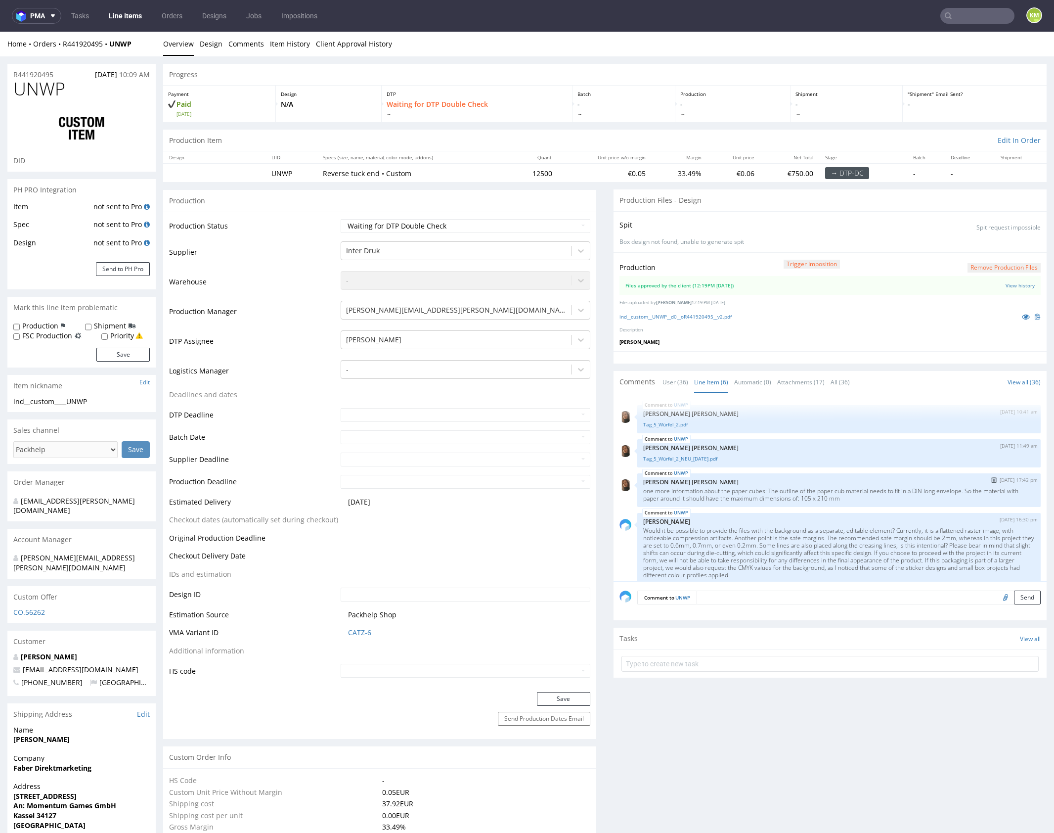
scroll to position [73, 0]
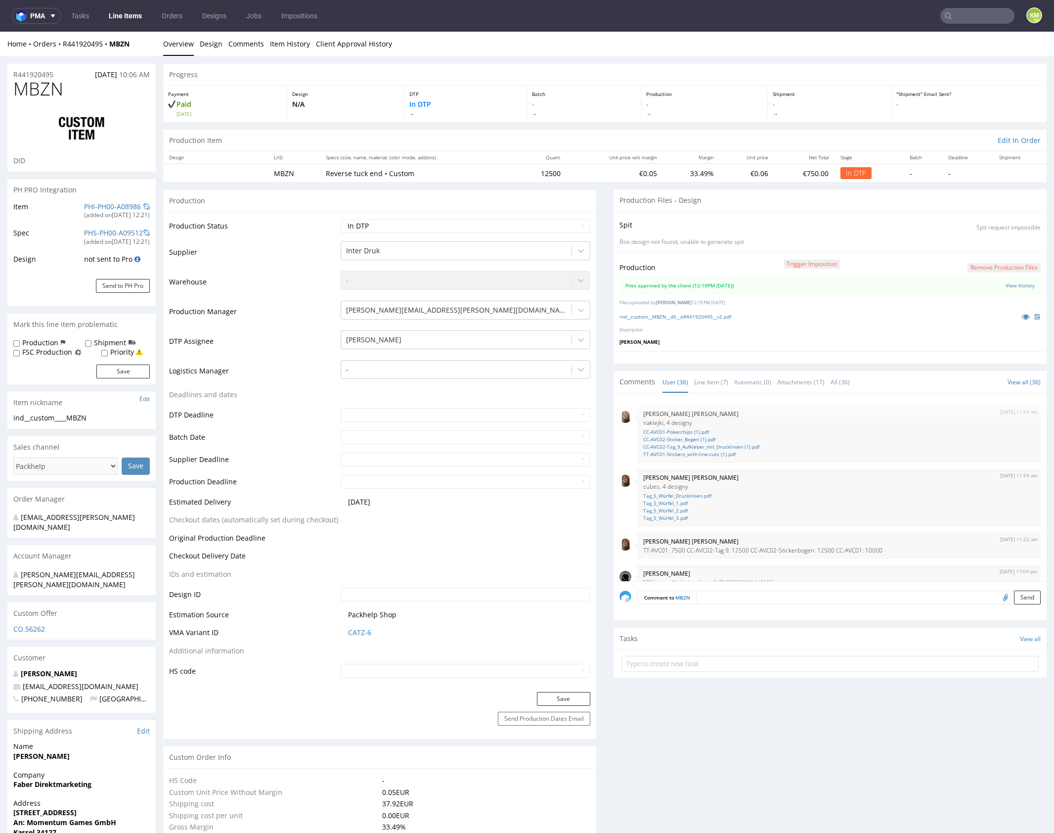
scroll to position [1282, 0]
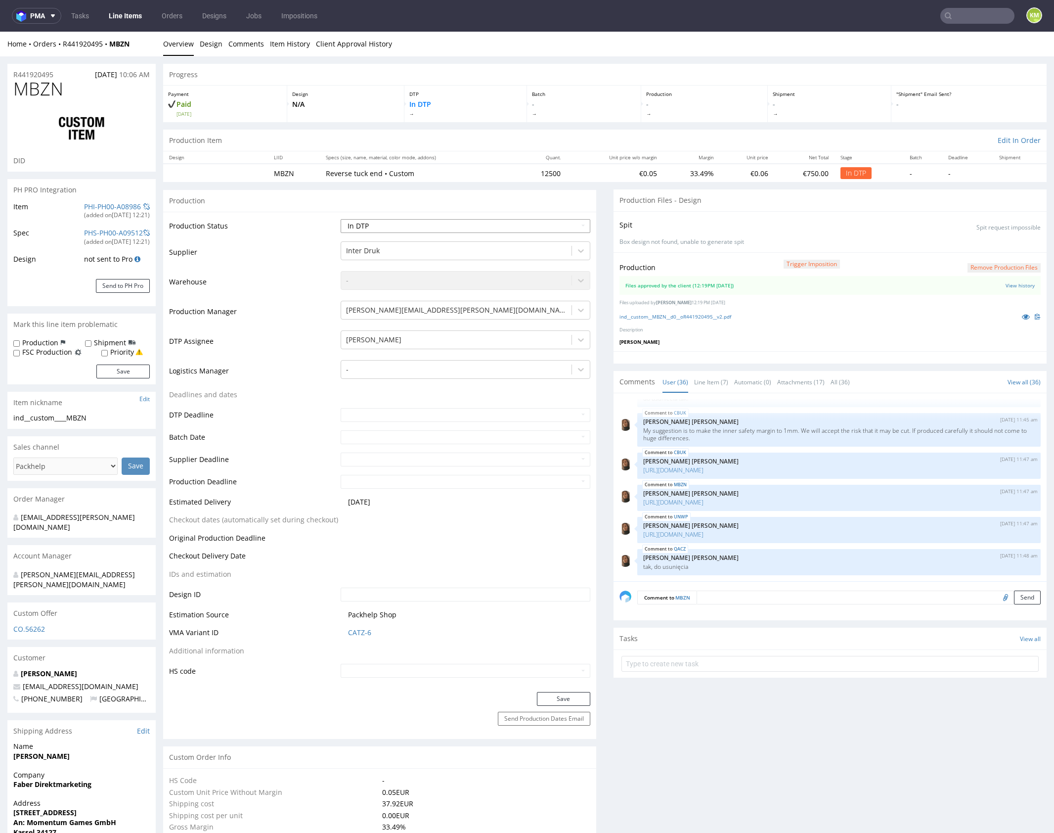
click at [488, 226] on select "Waiting for Artwork Waiting for Diecut Waiting for Mockup Waiting for DTP Waiti…" at bounding box center [466, 226] width 250 height 14
select select "dtp_waiting_for_double_check"
click at [341, 219] on select "Waiting for Artwork Waiting for Diecut Waiting for Mockup Waiting for DTP Waiti…" at bounding box center [466, 226] width 250 height 14
click at [562, 695] on button "Save" at bounding box center [563, 699] width 53 height 14
click at [720, 376] on link "Line Item (7)" at bounding box center [711, 381] width 34 height 21
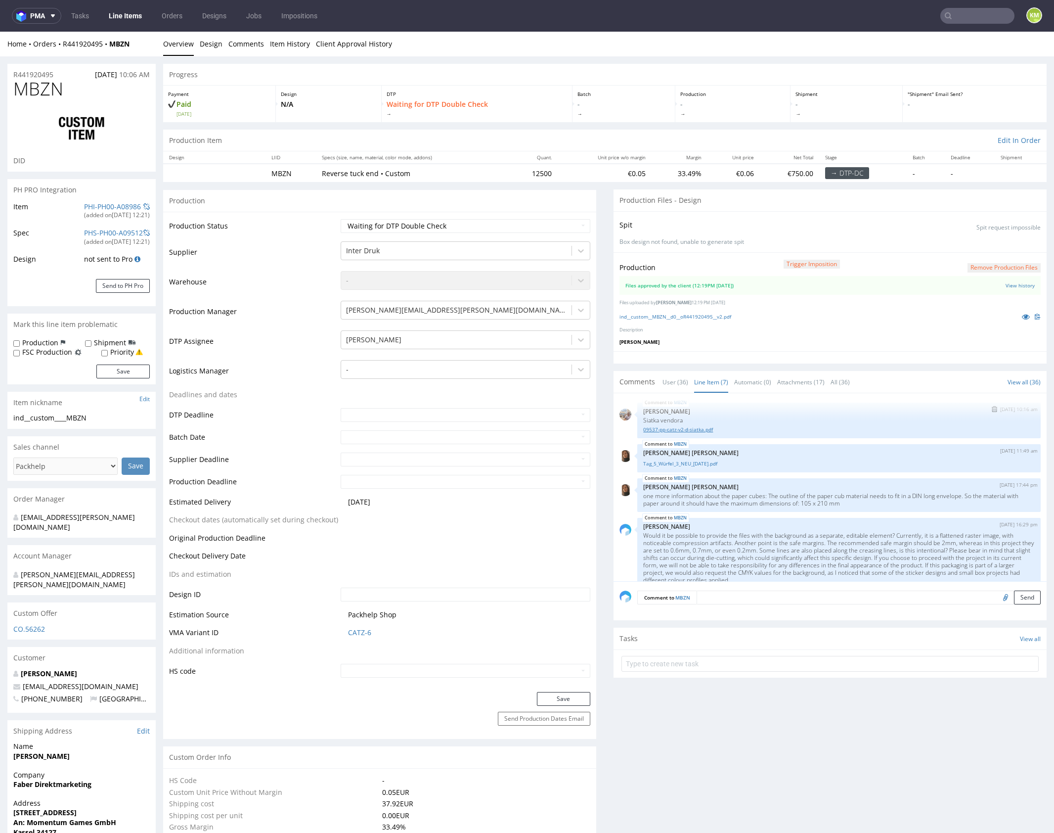
scroll to position [114, 0]
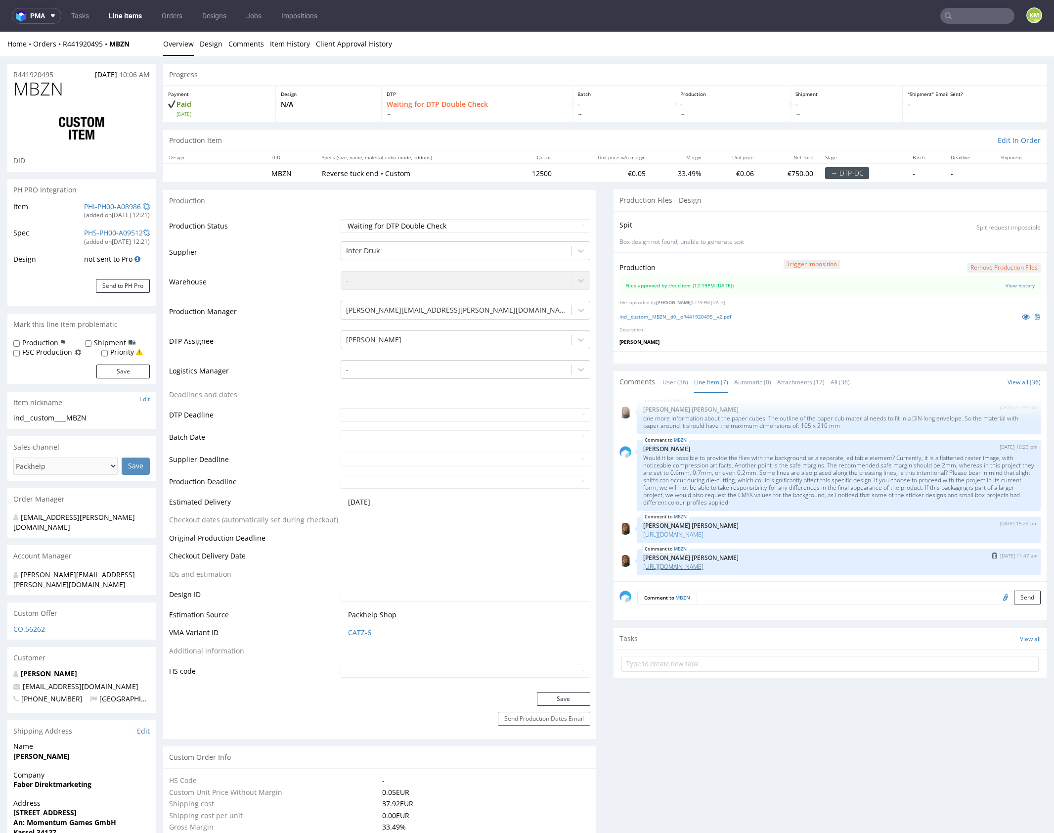
click at [704, 562] on link "[URL][DOMAIN_NAME]" at bounding box center [673, 566] width 60 height 8
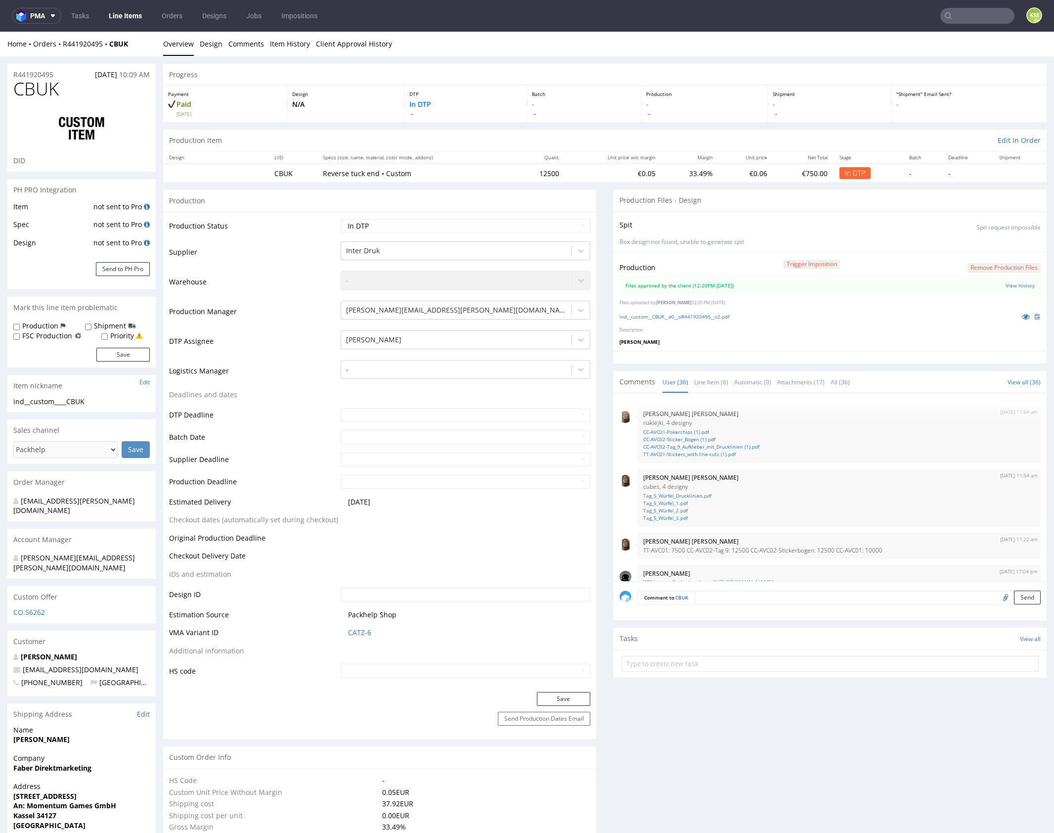
scroll to position [1282, 0]
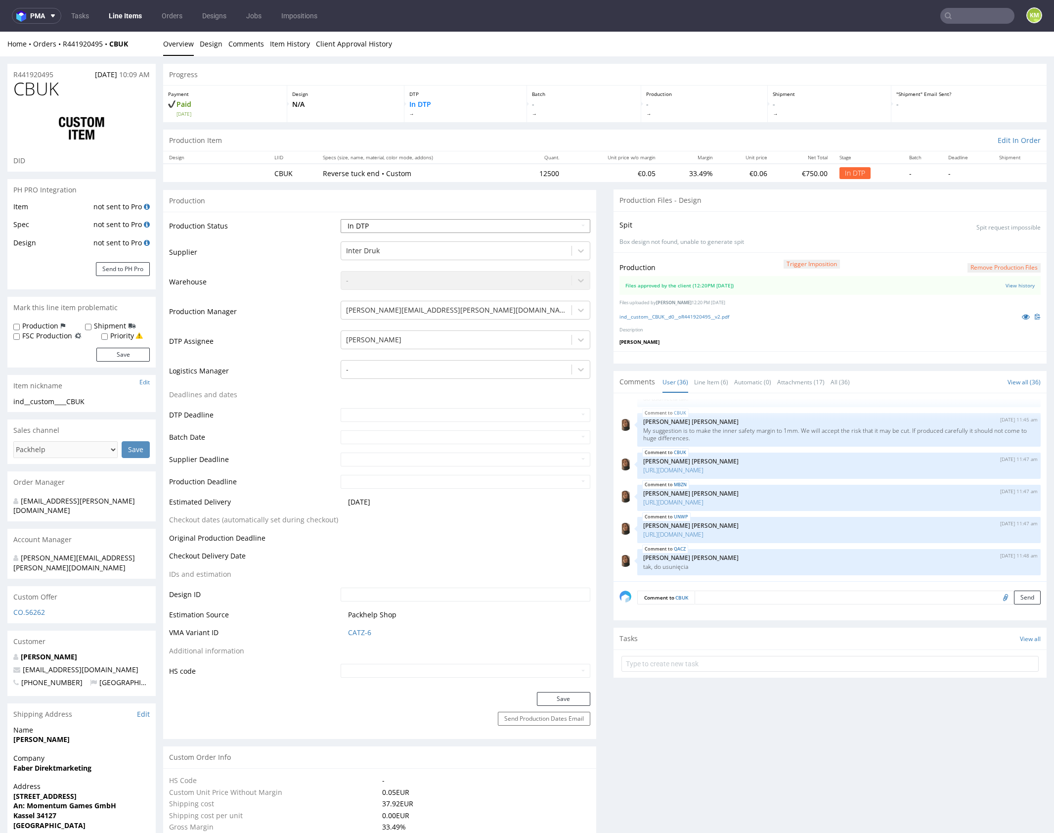
click at [524, 230] on select "Waiting for Artwork Waiting for Diecut Waiting for Mockup Waiting for DTP Waiti…" at bounding box center [466, 226] width 250 height 14
select select "dtp_waiting_for_double_check"
click at [341, 219] on select "Waiting for Artwork Waiting for Diecut Waiting for Mockup Waiting for DTP Waiti…" at bounding box center [466, 226] width 250 height 14
click at [557, 695] on button "Save" at bounding box center [563, 699] width 53 height 14
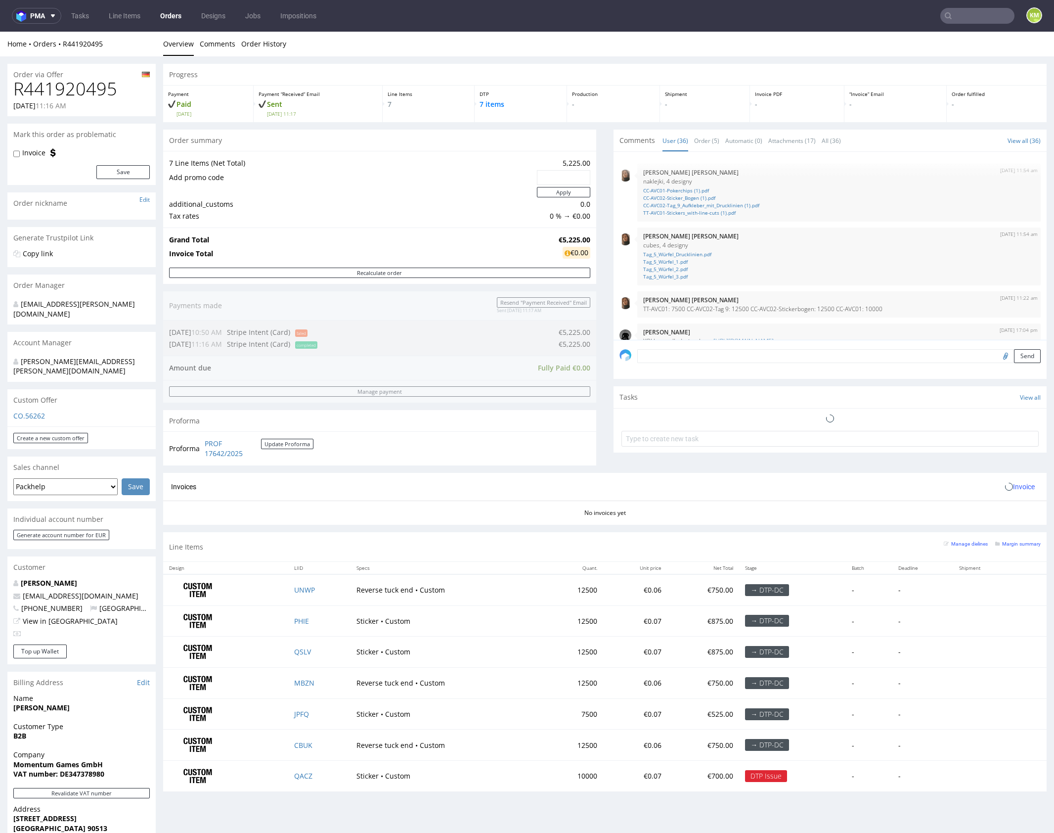
scroll to position [1282, 0]
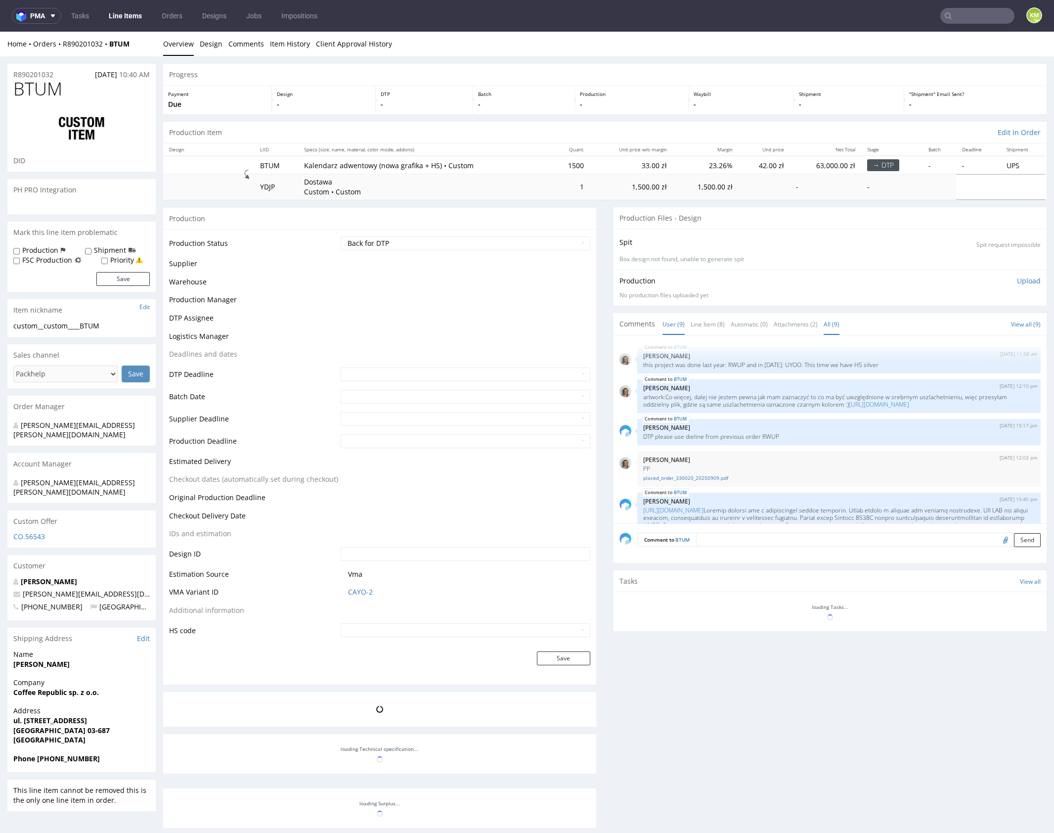
scroll to position [362, 0]
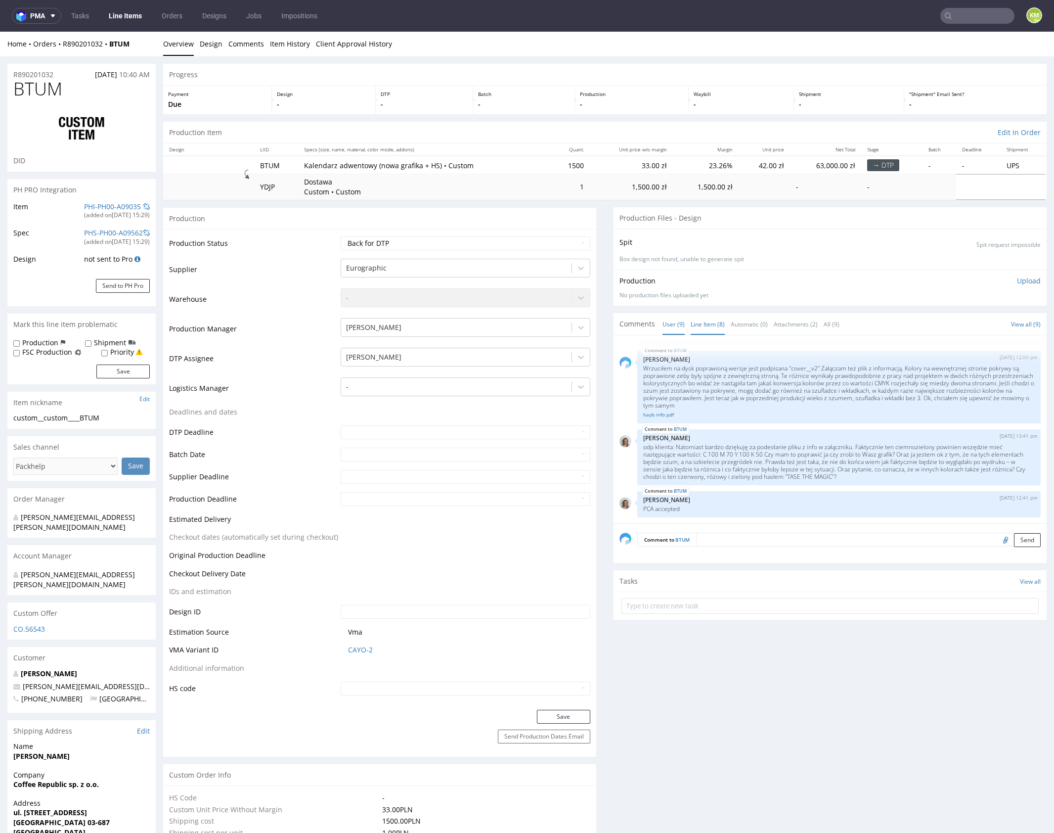
click at [711, 325] on link "Line Item (8)" at bounding box center [708, 323] width 34 height 21
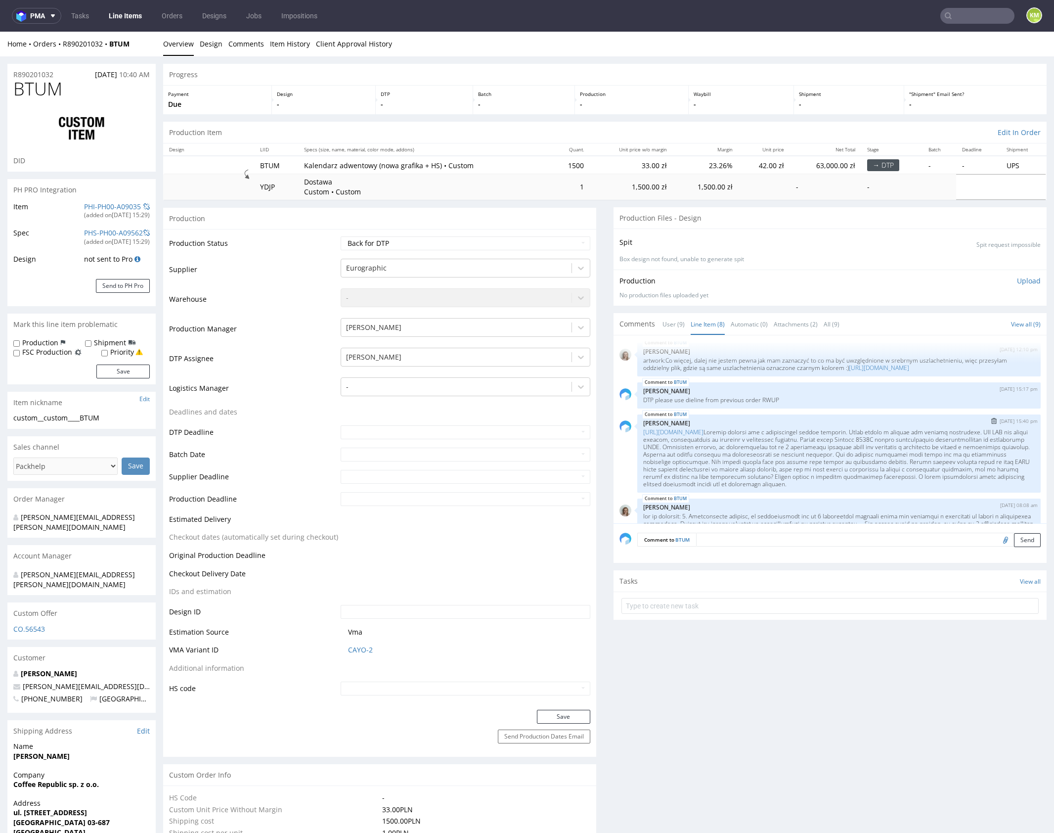
scroll to position [36, 0]
click at [704, 437] on link "[URL][DOMAIN_NAME]" at bounding box center [673, 432] width 60 height 8
